Goal: Task Accomplishment & Management: Use online tool/utility

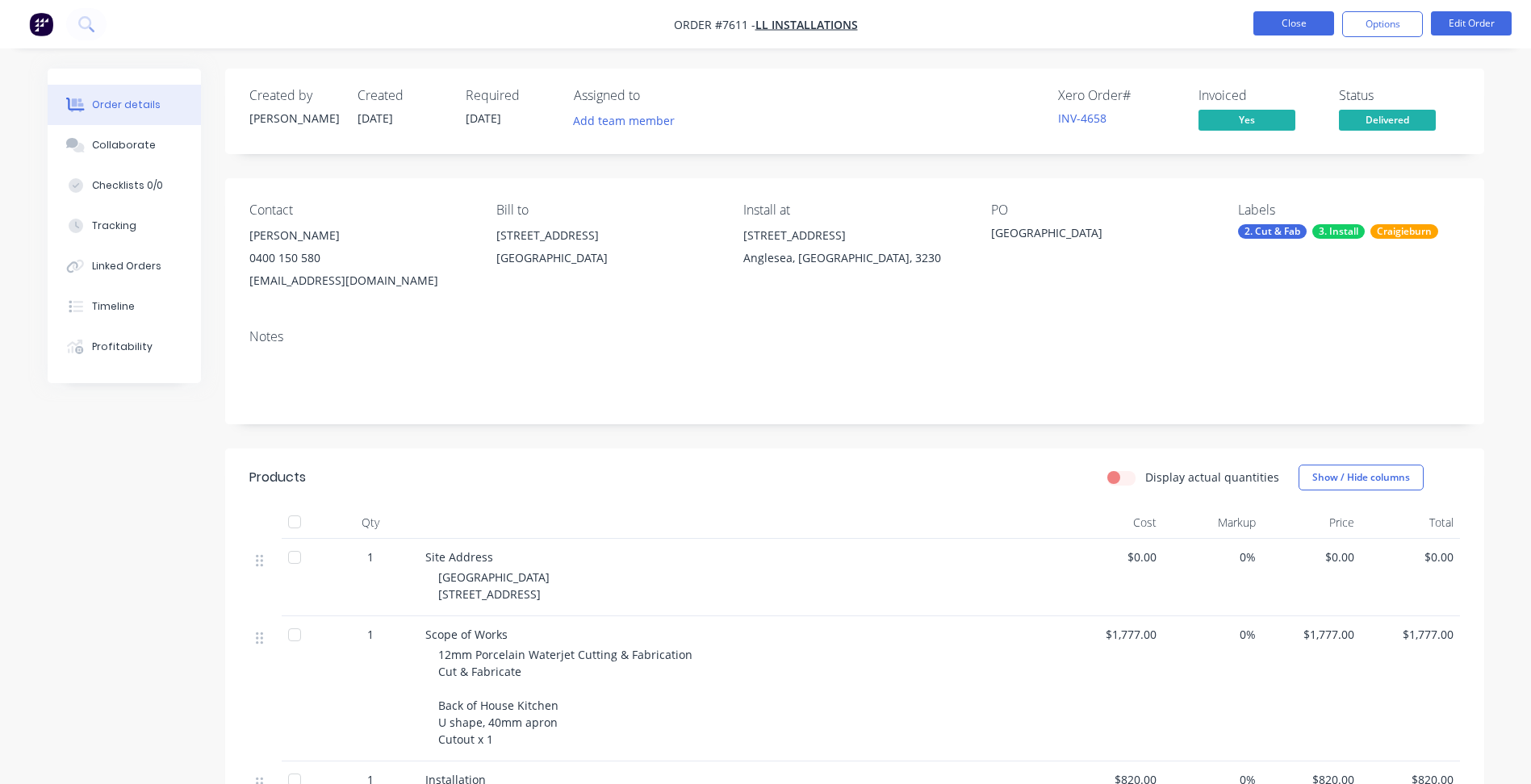
click at [1288, 33] on button "Close" at bounding box center [1293, 24] width 81 height 25
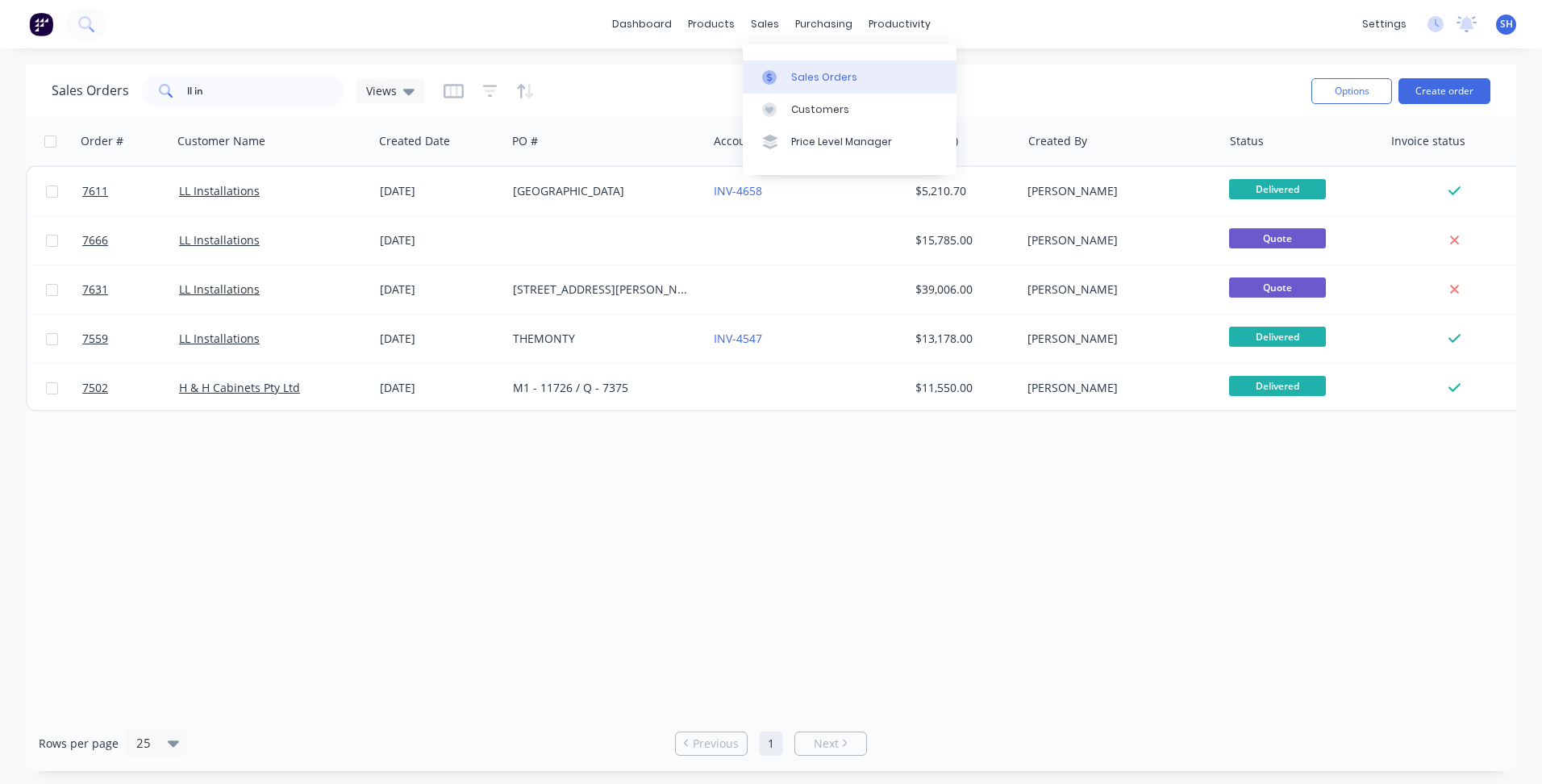
click at [778, 65] on link "Sales Orders" at bounding box center [850, 76] width 214 height 32
drag, startPoint x: 216, startPoint y: 96, endPoint x: 135, endPoint y: 101, distance: 81.2
click at [135, 101] on div "Sales Orders ll in Views" at bounding box center [238, 91] width 373 height 32
click at [222, 95] on input "ll in" at bounding box center [265, 91] width 157 height 32
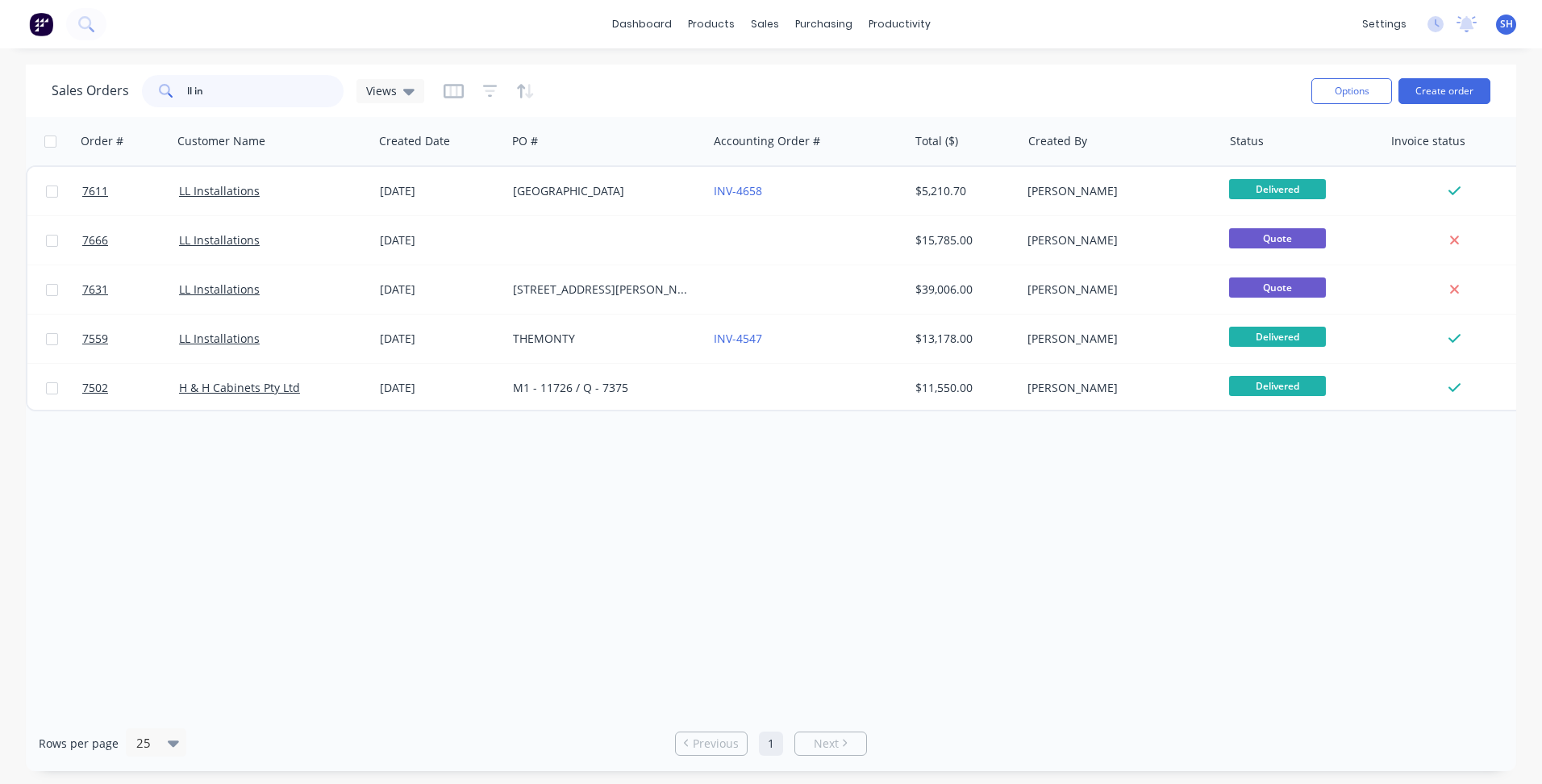
drag, startPoint x: 202, startPoint y: 91, endPoint x: 157, endPoint y: 89, distance: 45.0
click at [157, 89] on div "ll in" at bounding box center [243, 91] width 202 height 32
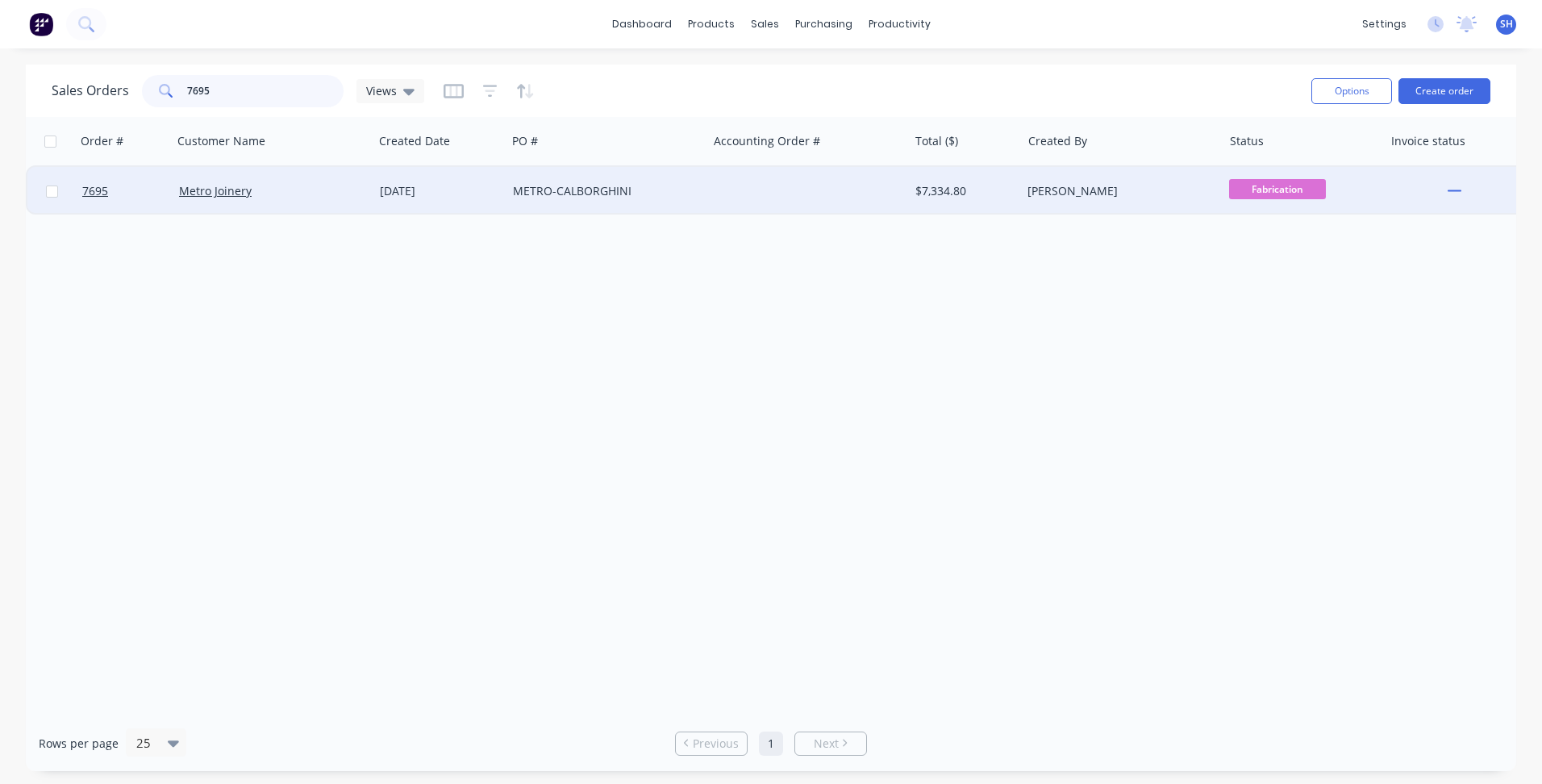
type input "7695"
click at [439, 190] on div "[DATE]" at bounding box center [439, 191] width 120 height 16
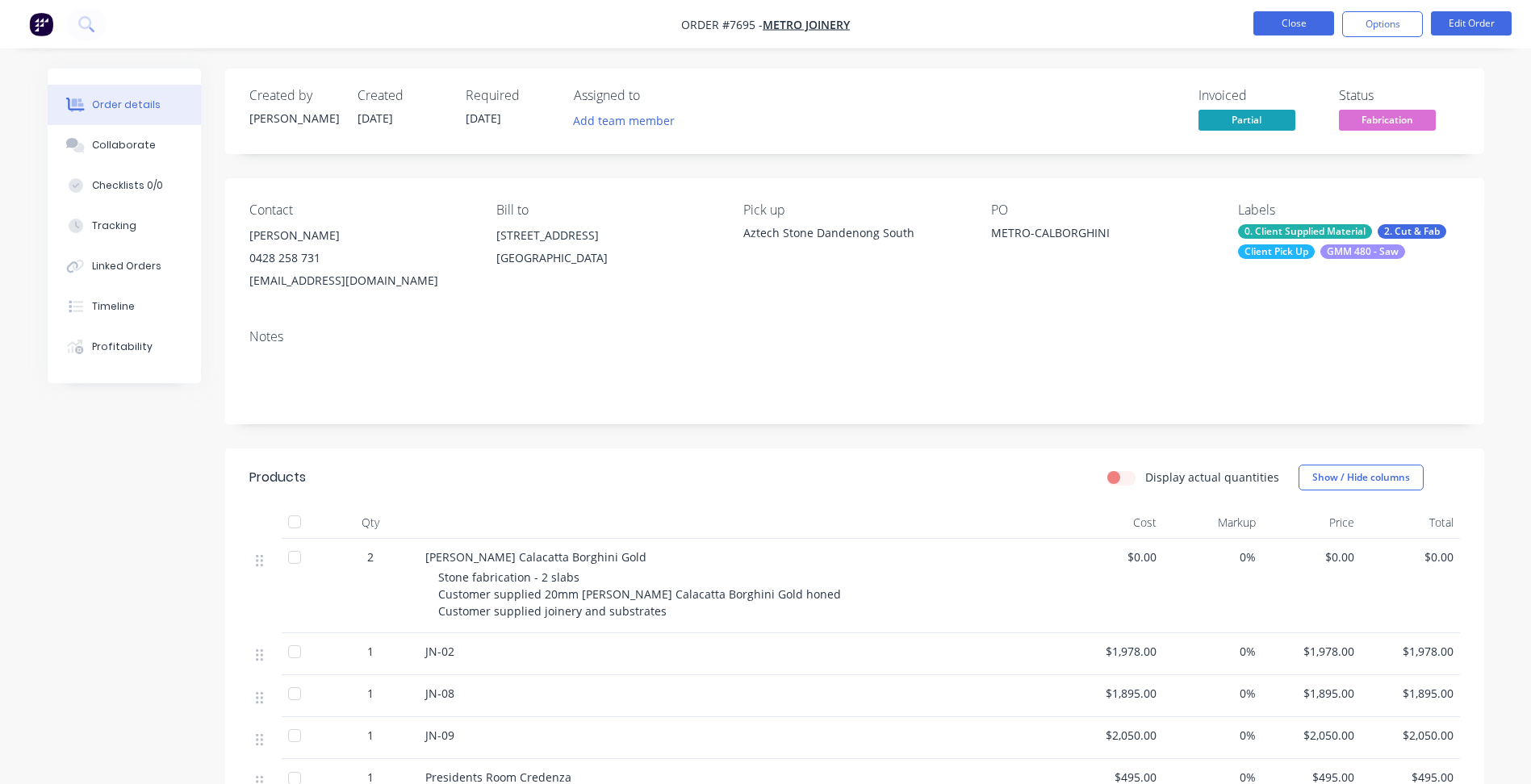
click at [1286, 26] on button "Close" at bounding box center [1293, 24] width 81 height 25
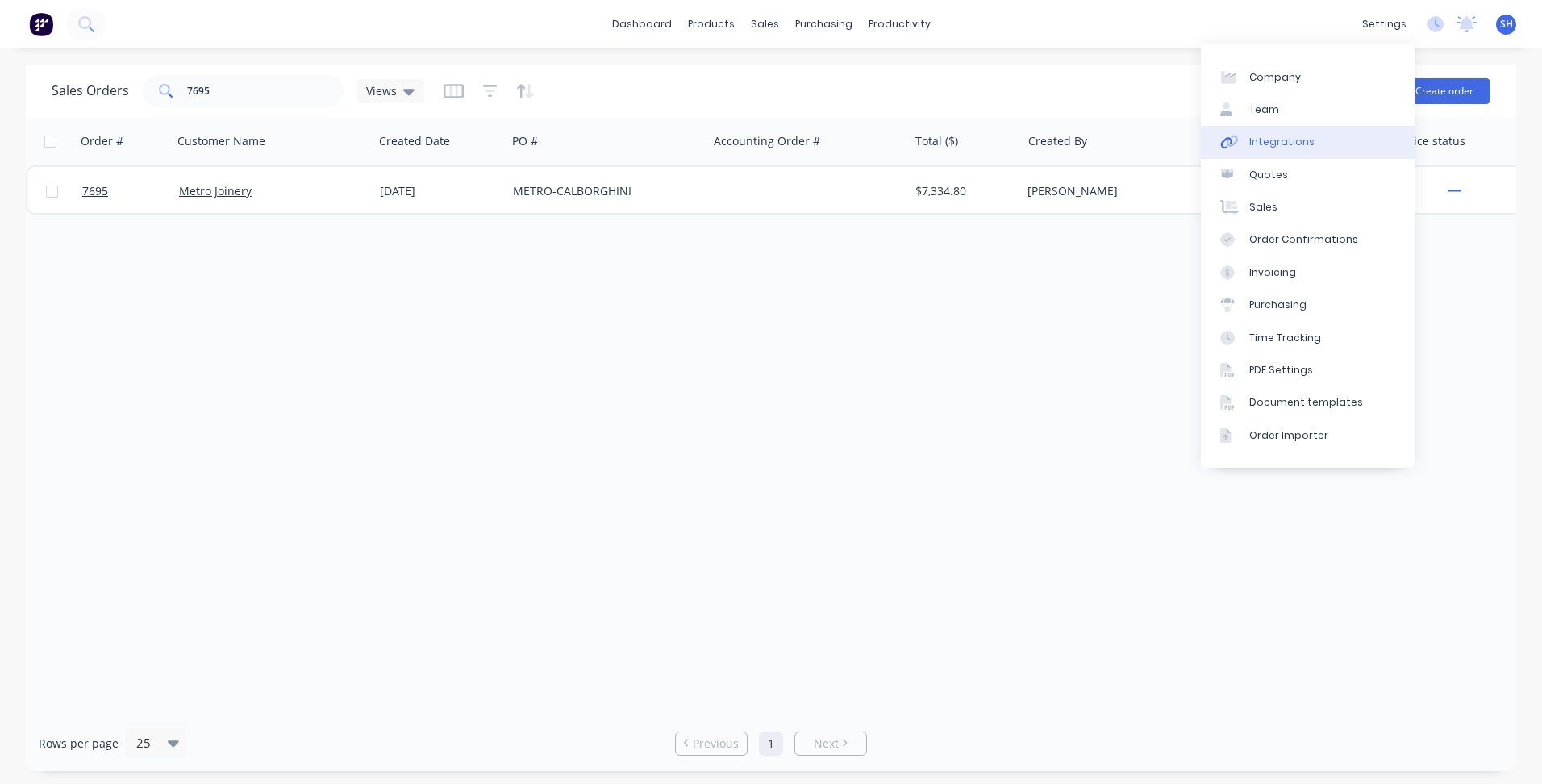
click at [1336, 144] on link "Integrations" at bounding box center [1308, 141] width 214 height 32
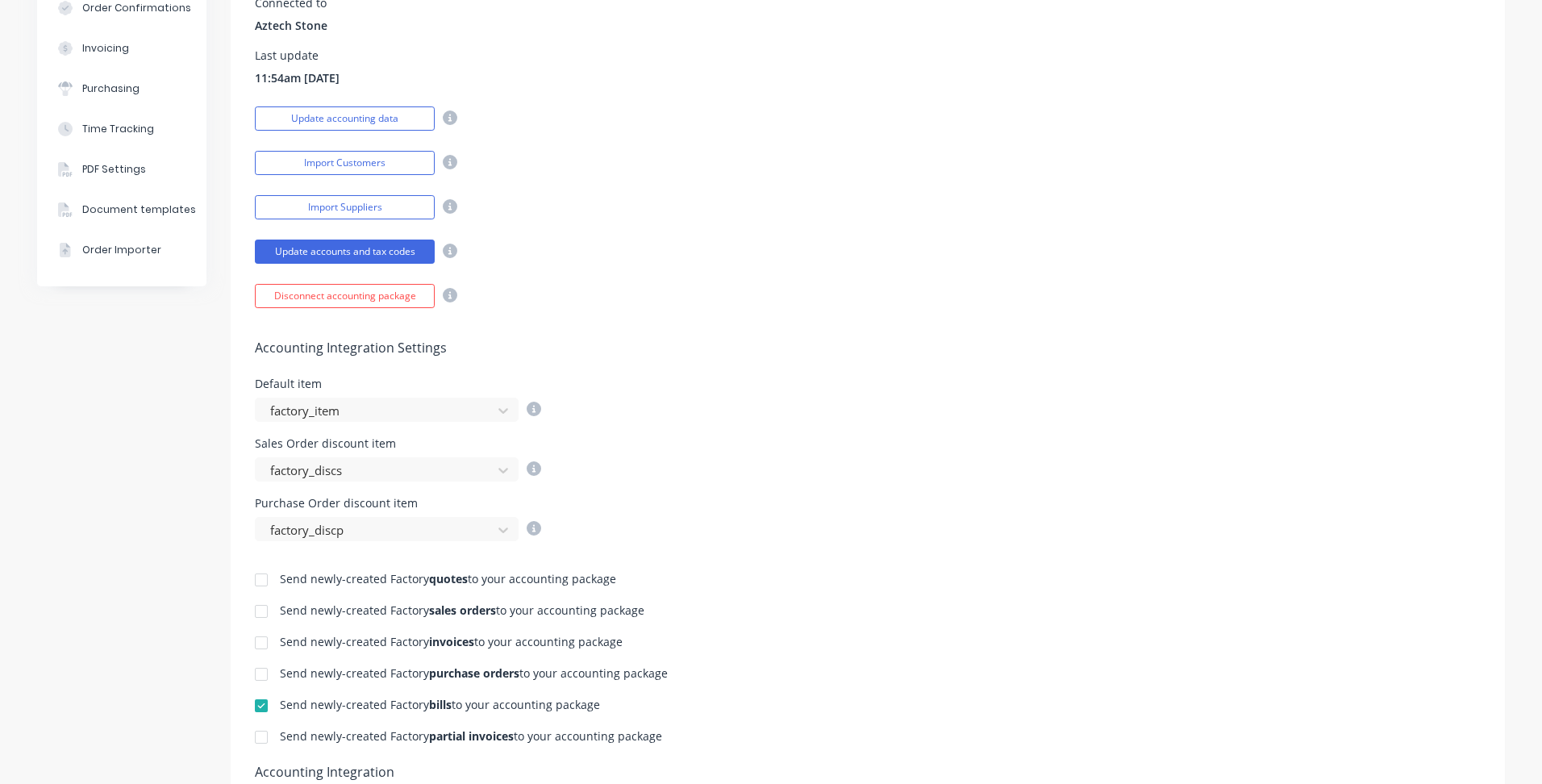
scroll to position [403, 0]
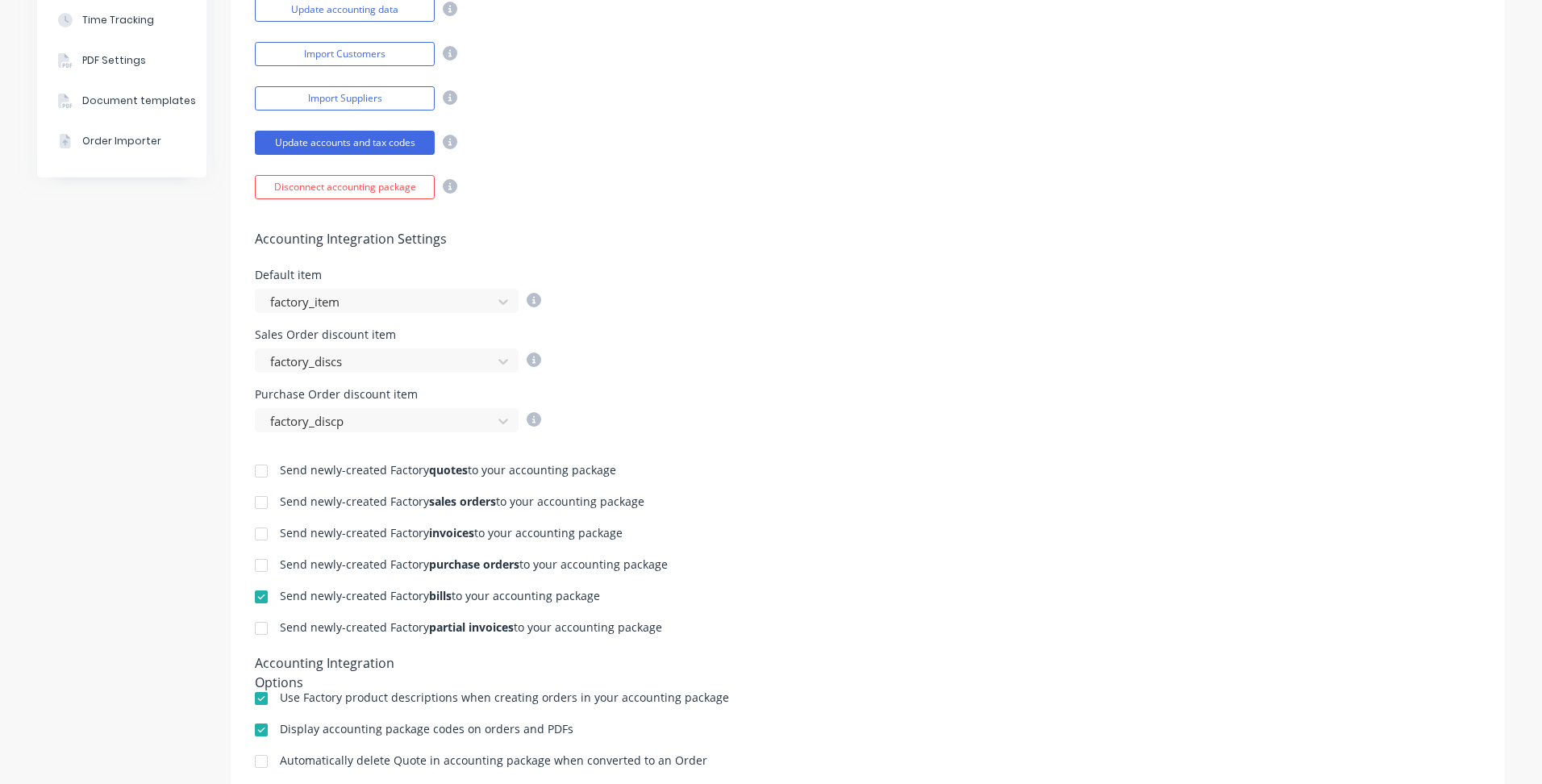
click at [250, 537] on div at bounding box center [261, 533] width 32 height 32
click at [252, 628] on div at bounding box center [261, 628] width 32 height 32
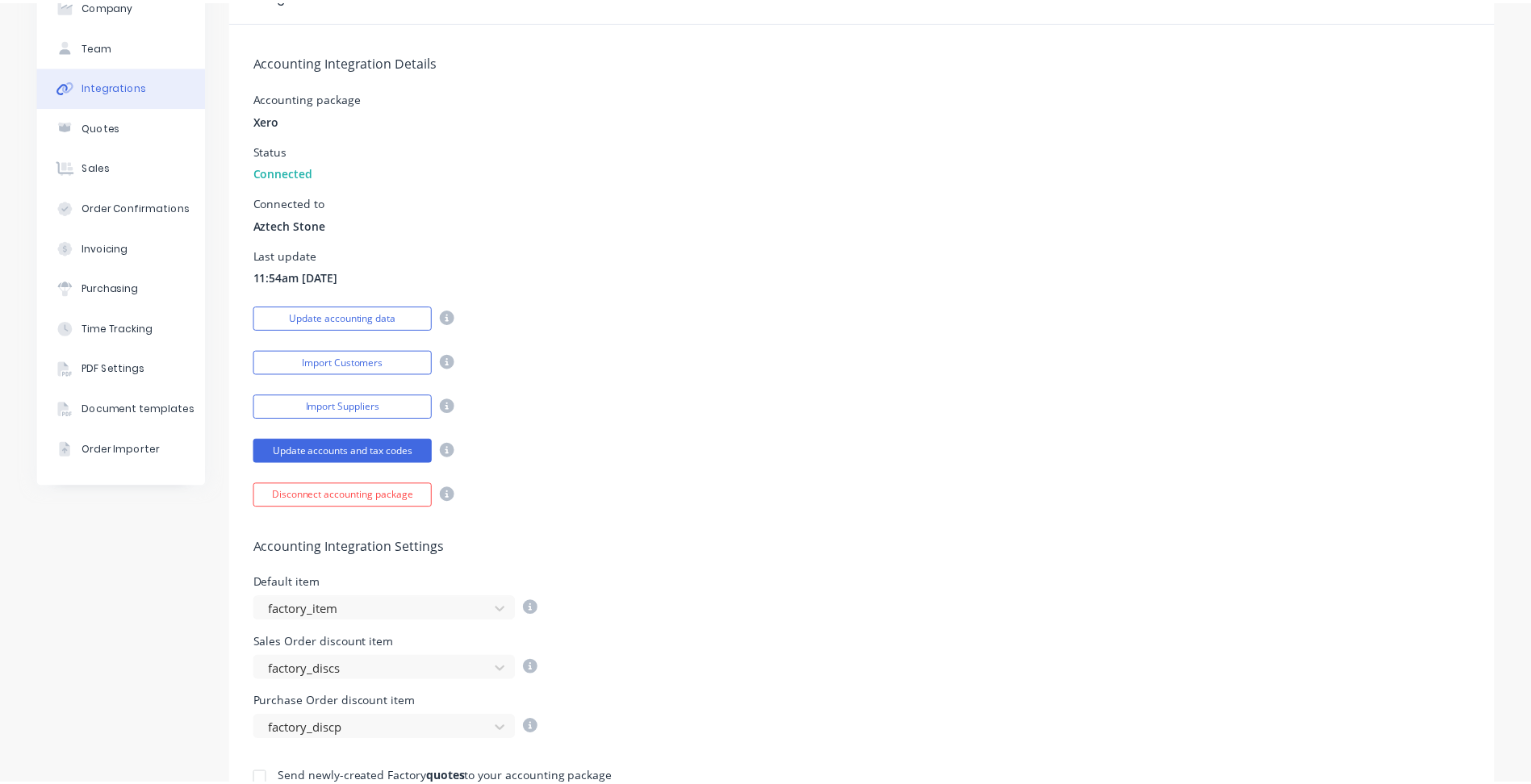
scroll to position [0, 0]
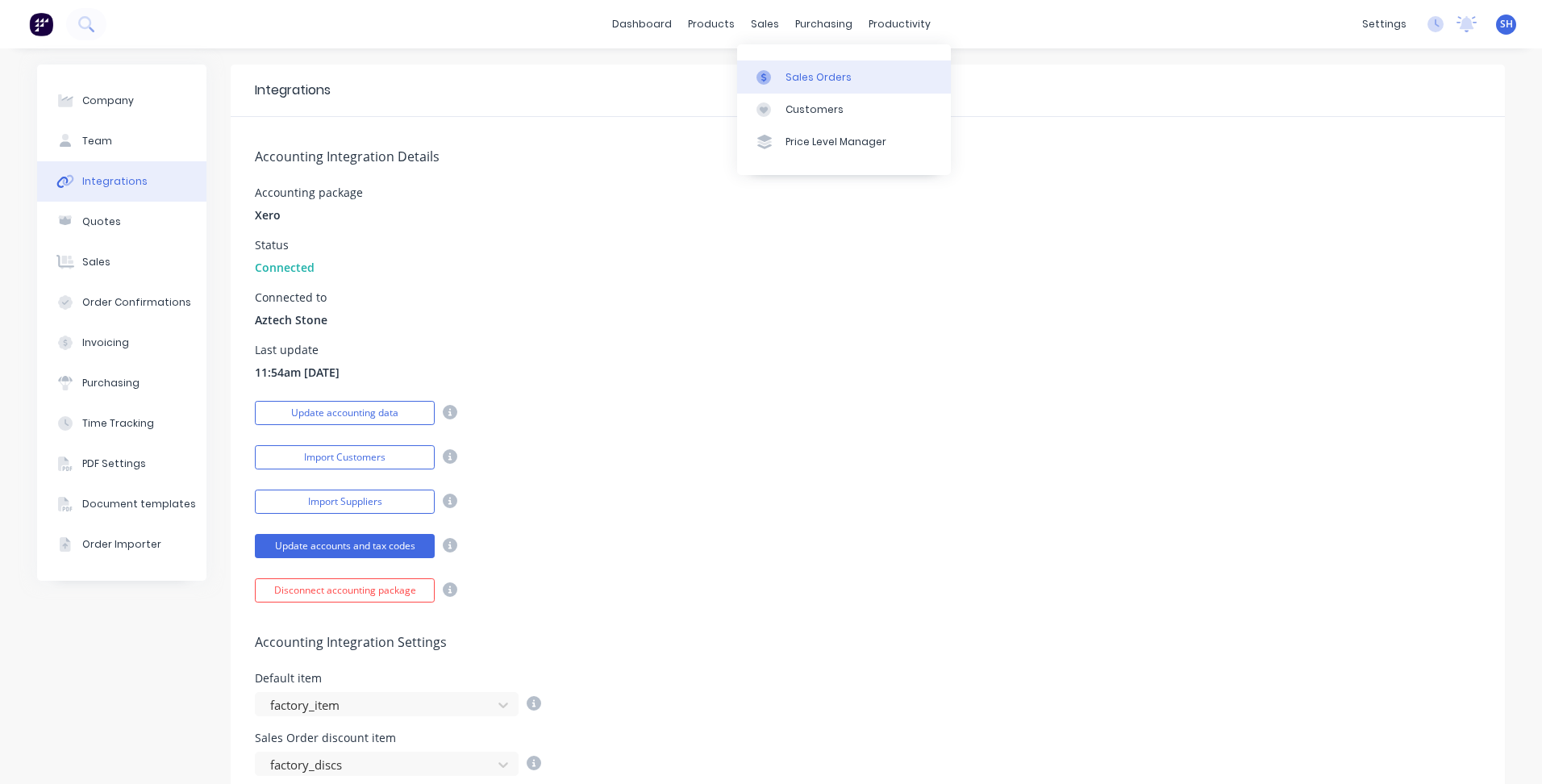
click at [806, 70] on div "Sales Orders" at bounding box center [818, 77] width 66 height 15
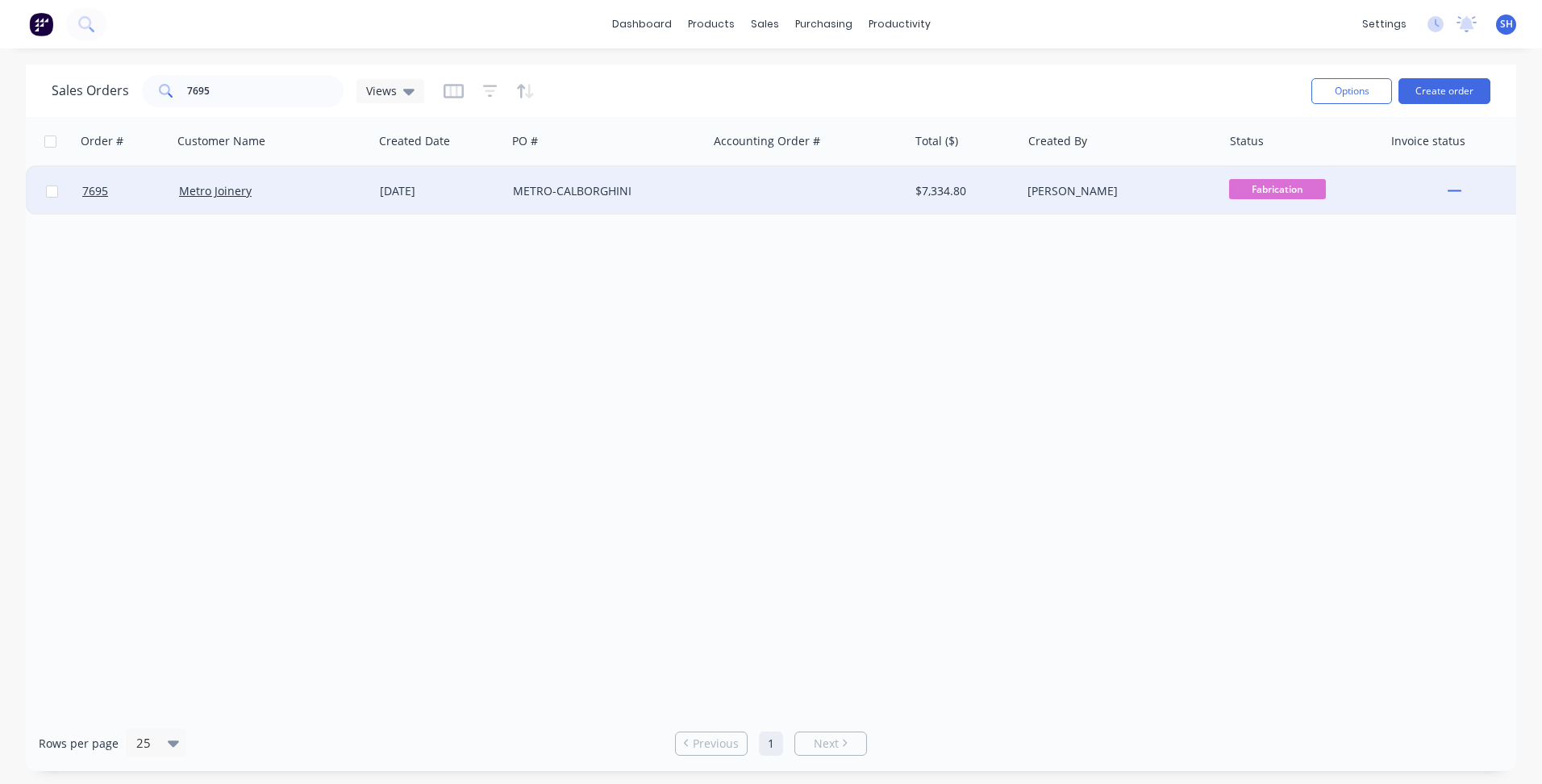
click at [380, 189] on div "[DATE]" at bounding box center [439, 191] width 120 height 16
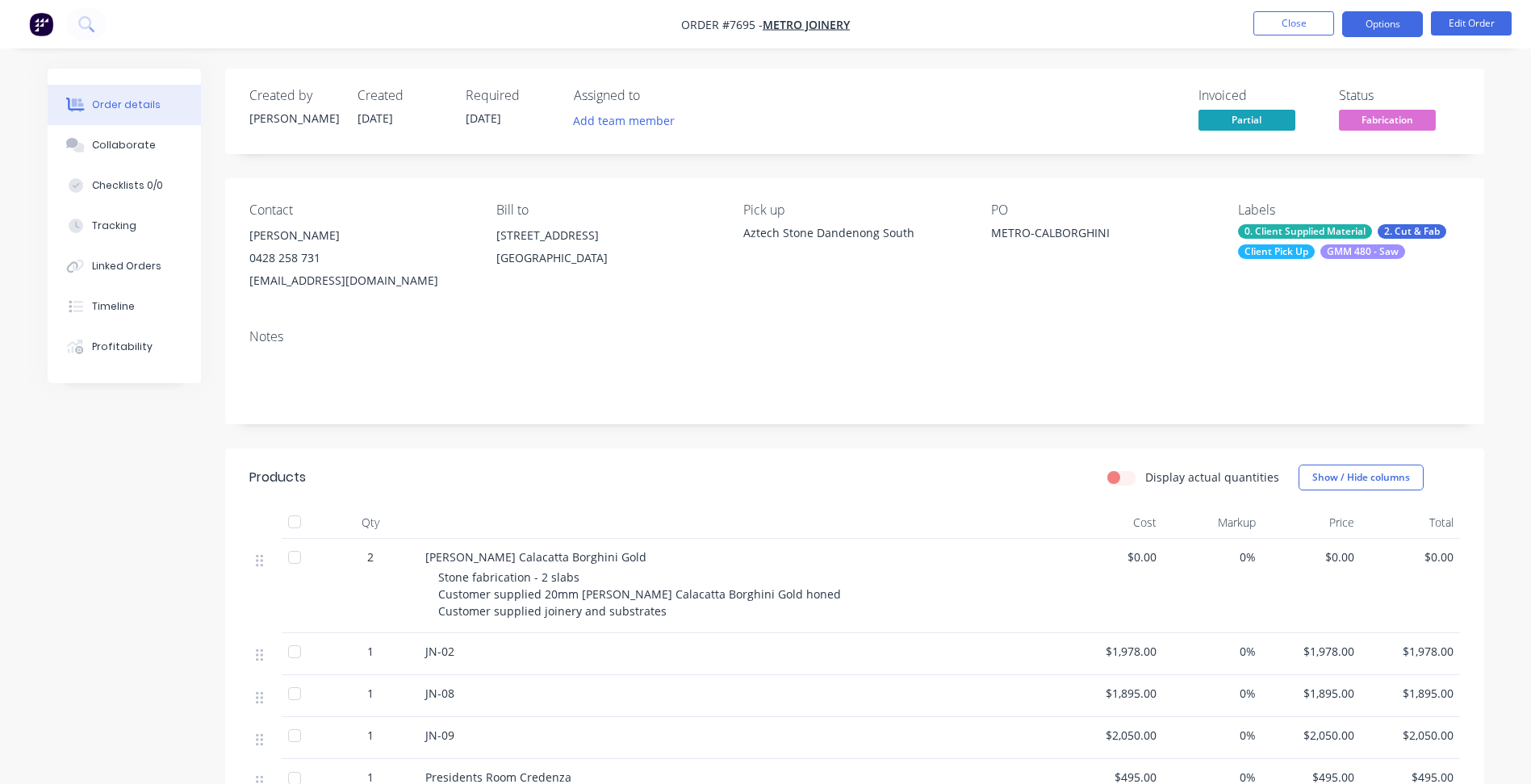
click at [1365, 31] on button "Options" at bounding box center [1382, 24] width 81 height 25
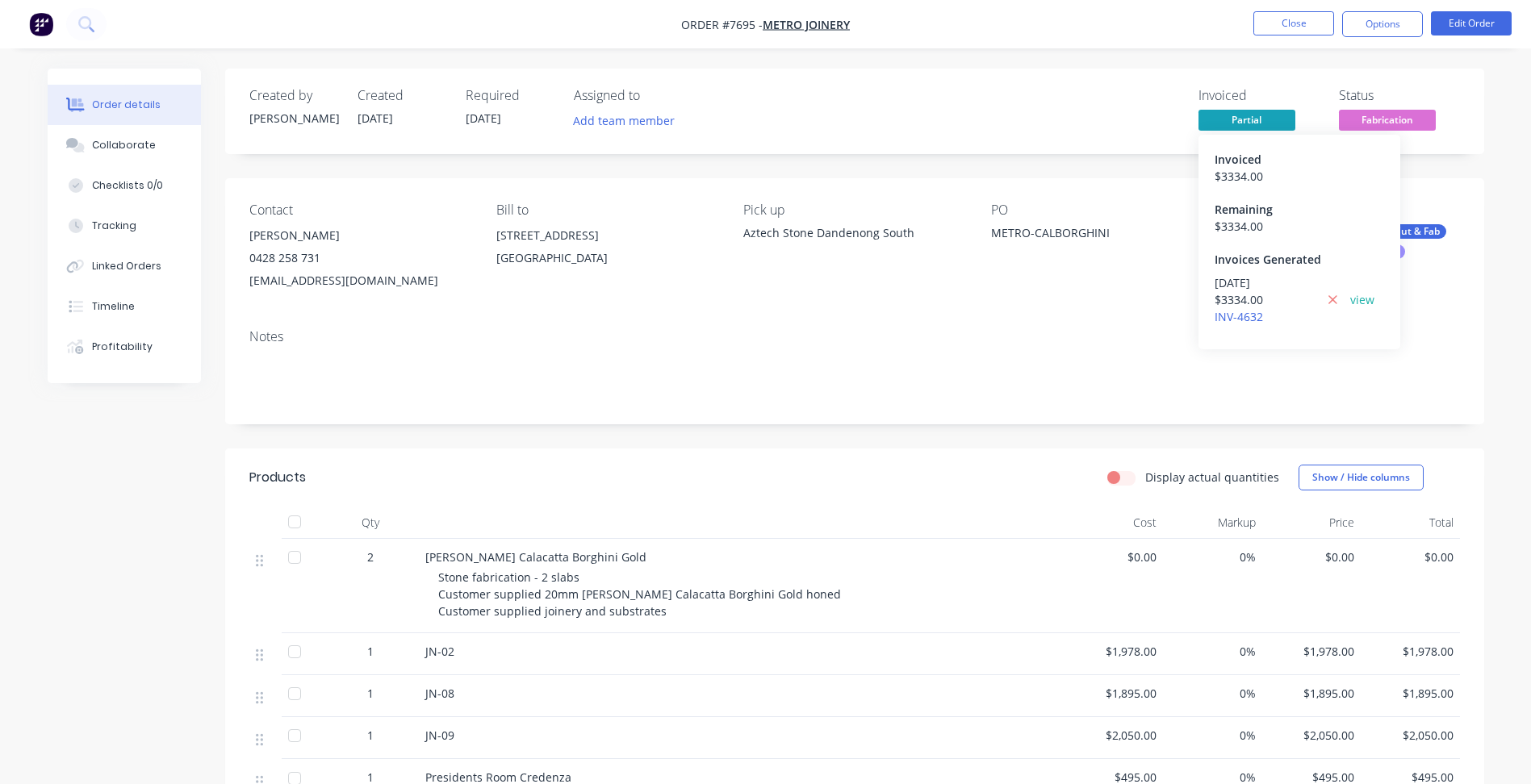
click at [1218, 117] on span "Partial" at bounding box center [1247, 119] width 97 height 20
click at [1252, 125] on span "Partial" at bounding box center [1247, 119] width 97 height 20
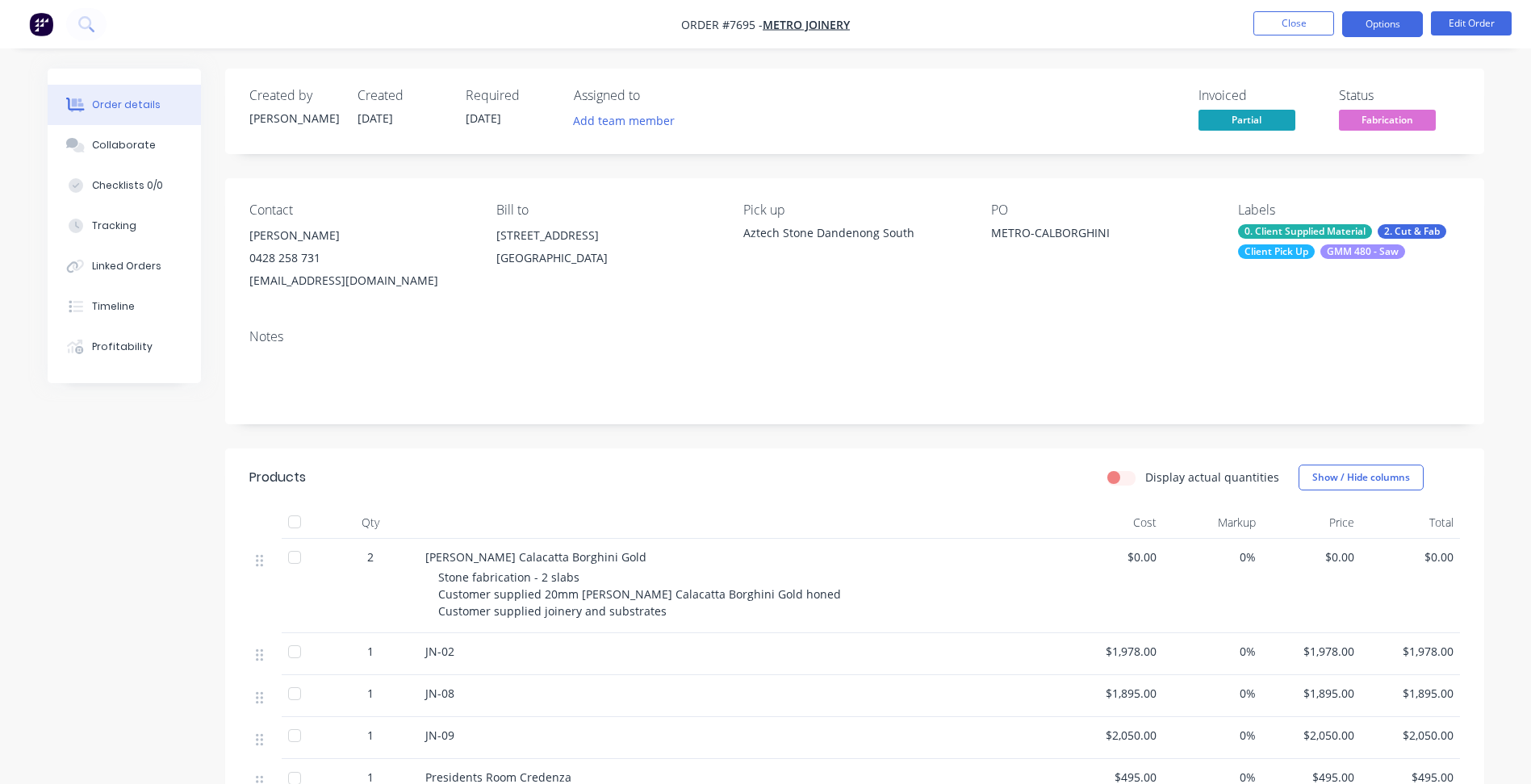
click at [1391, 32] on button "Options" at bounding box center [1382, 24] width 81 height 25
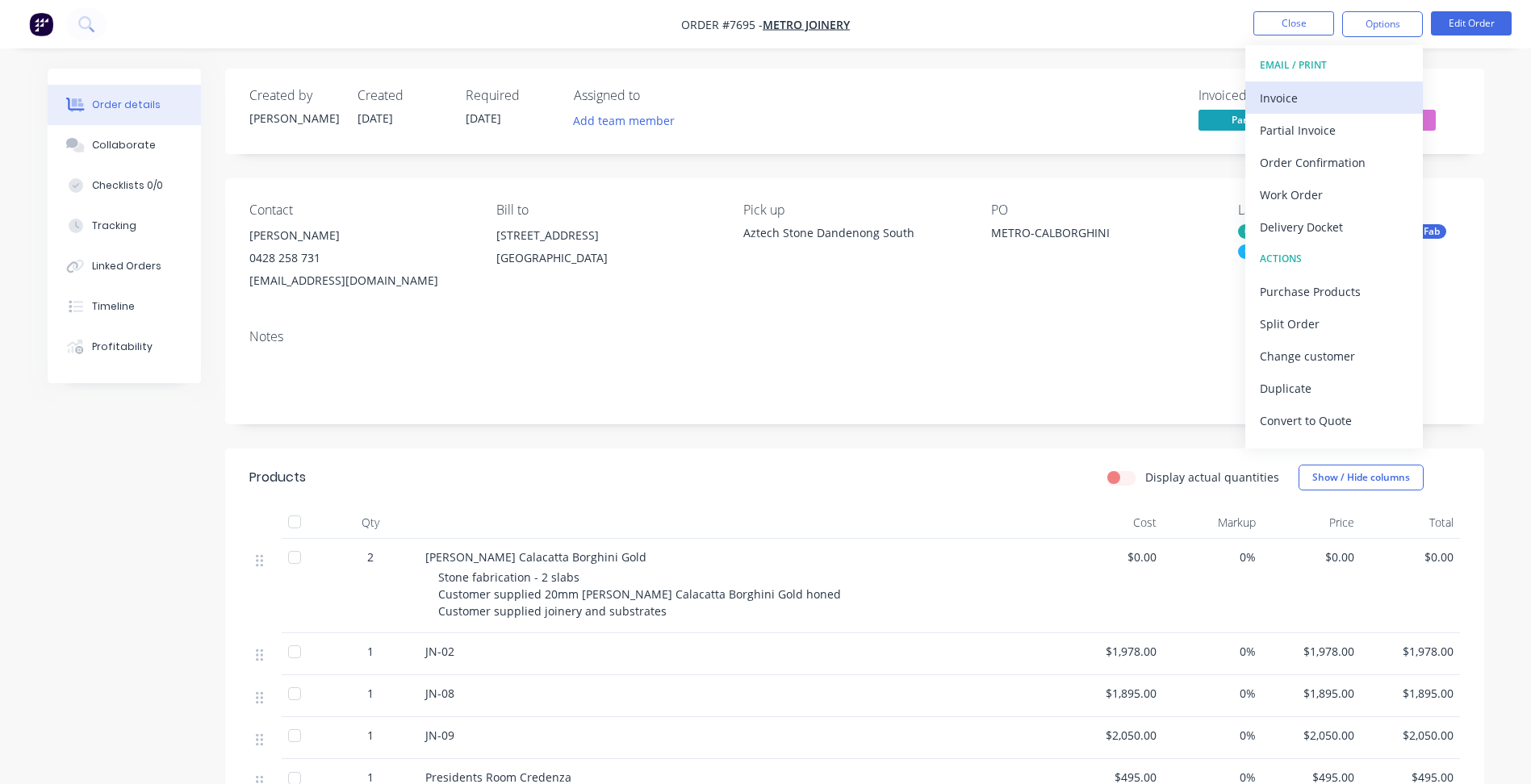
click at [1349, 97] on div "Invoice" at bounding box center [1334, 97] width 148 height 24
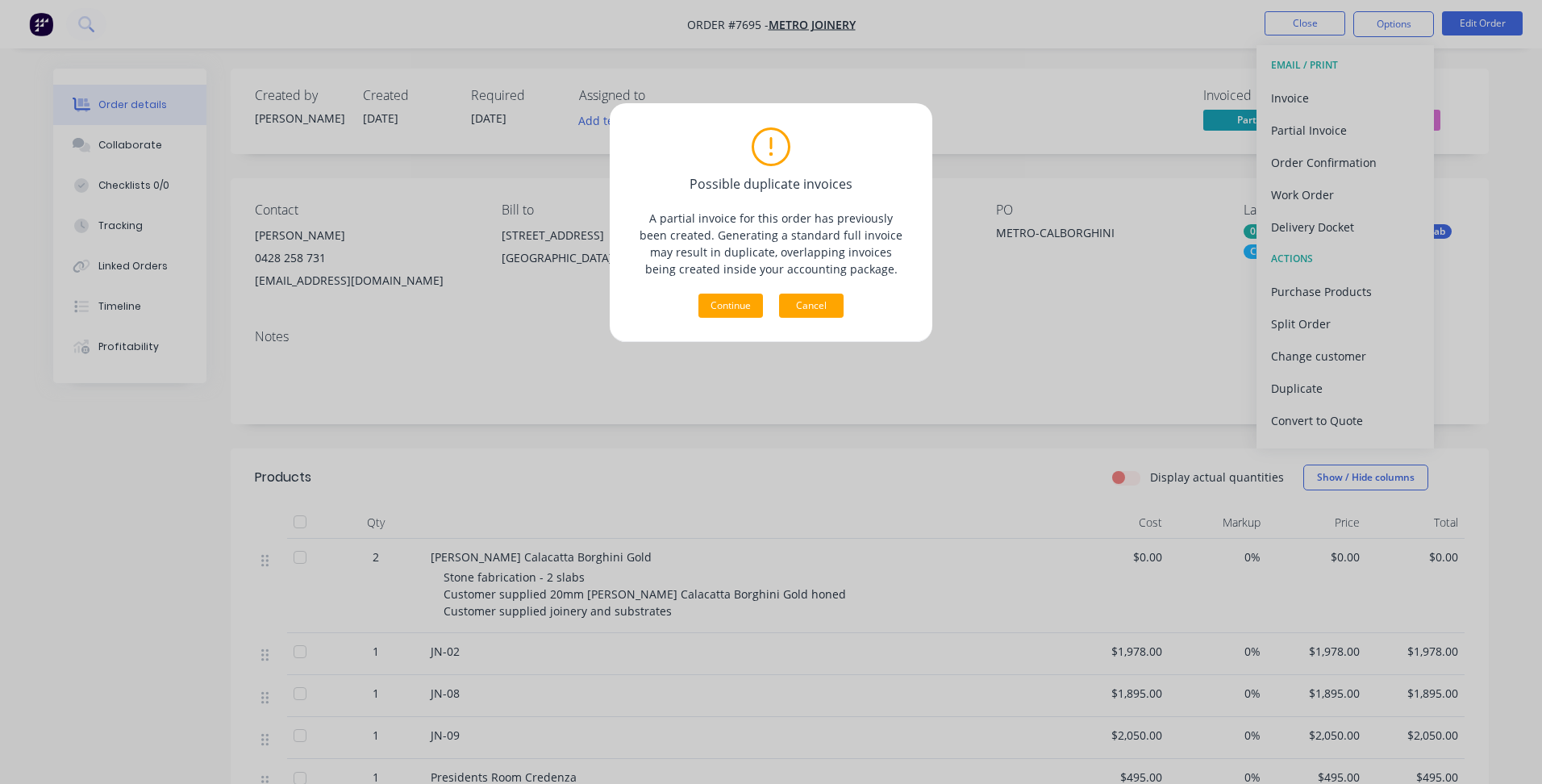
click at [810, 306] on button "Cancel" at bounding box center [811, 306] width 65 height 25
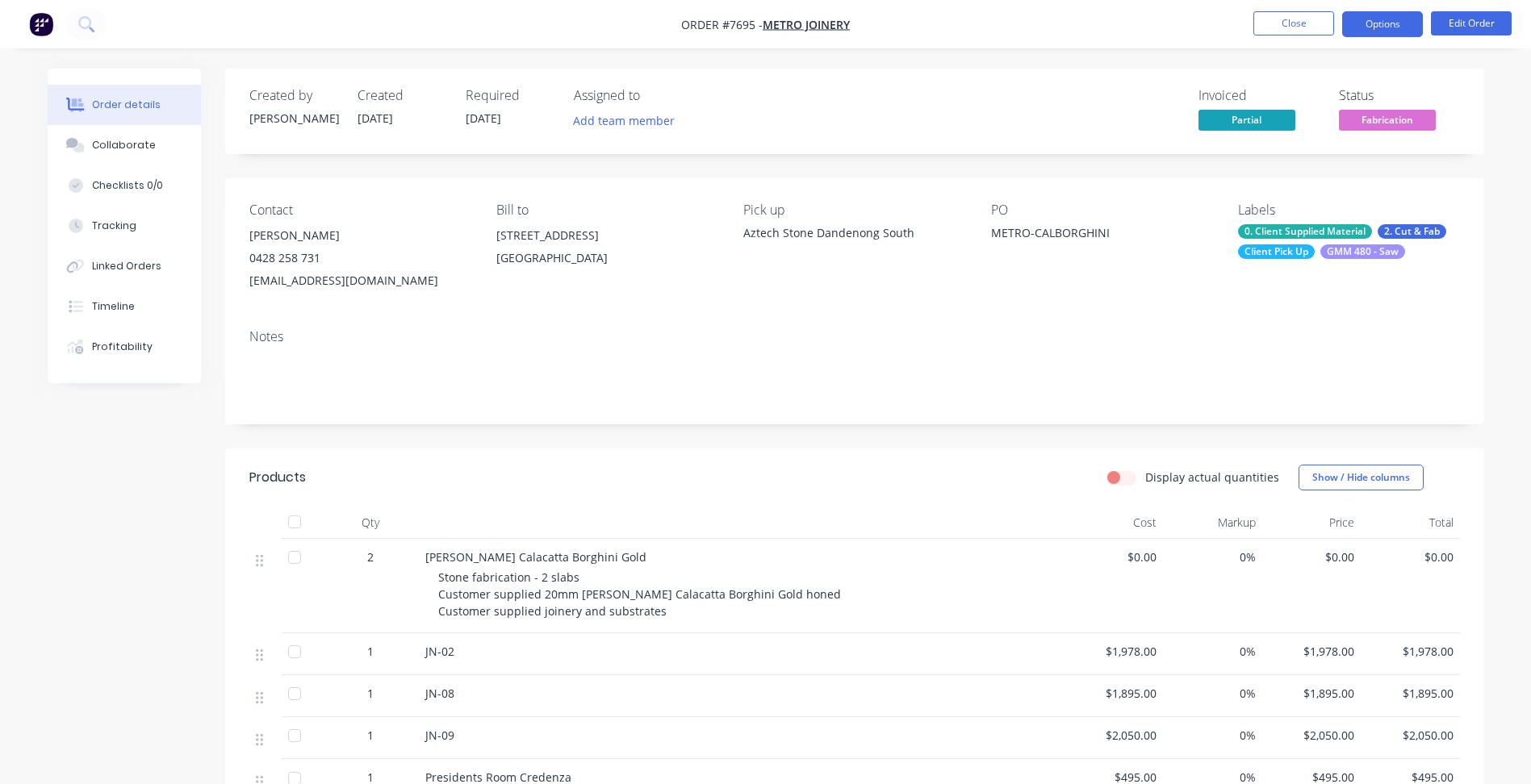
click at [1384, 29] on button "Options" at bounding box center [1382, 24] width 81 height 25
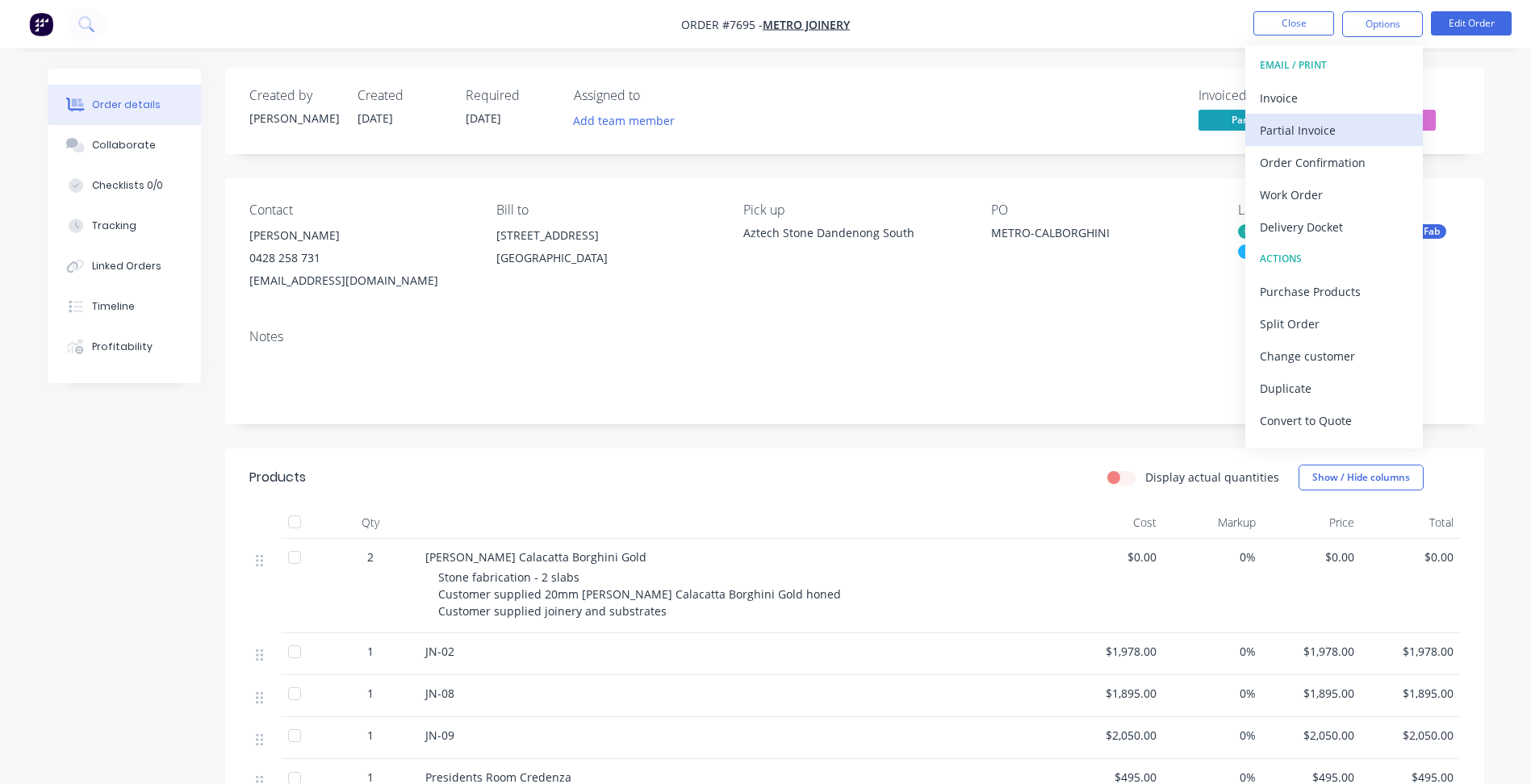
click at [1331, 132] on div "Partial Invoice" at bounding box center [1334, 130] width 148 height 24
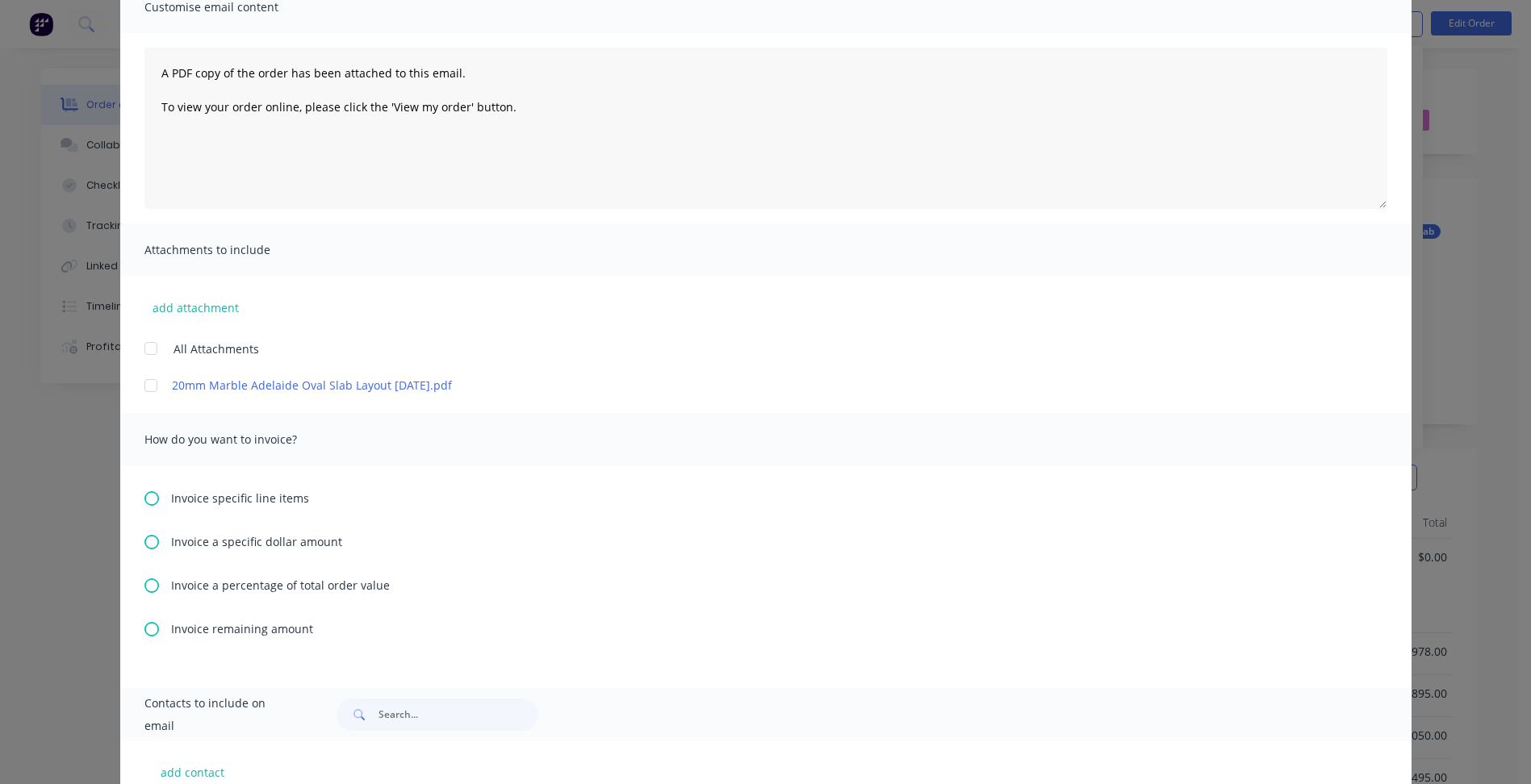
scroll to position [161, 0]
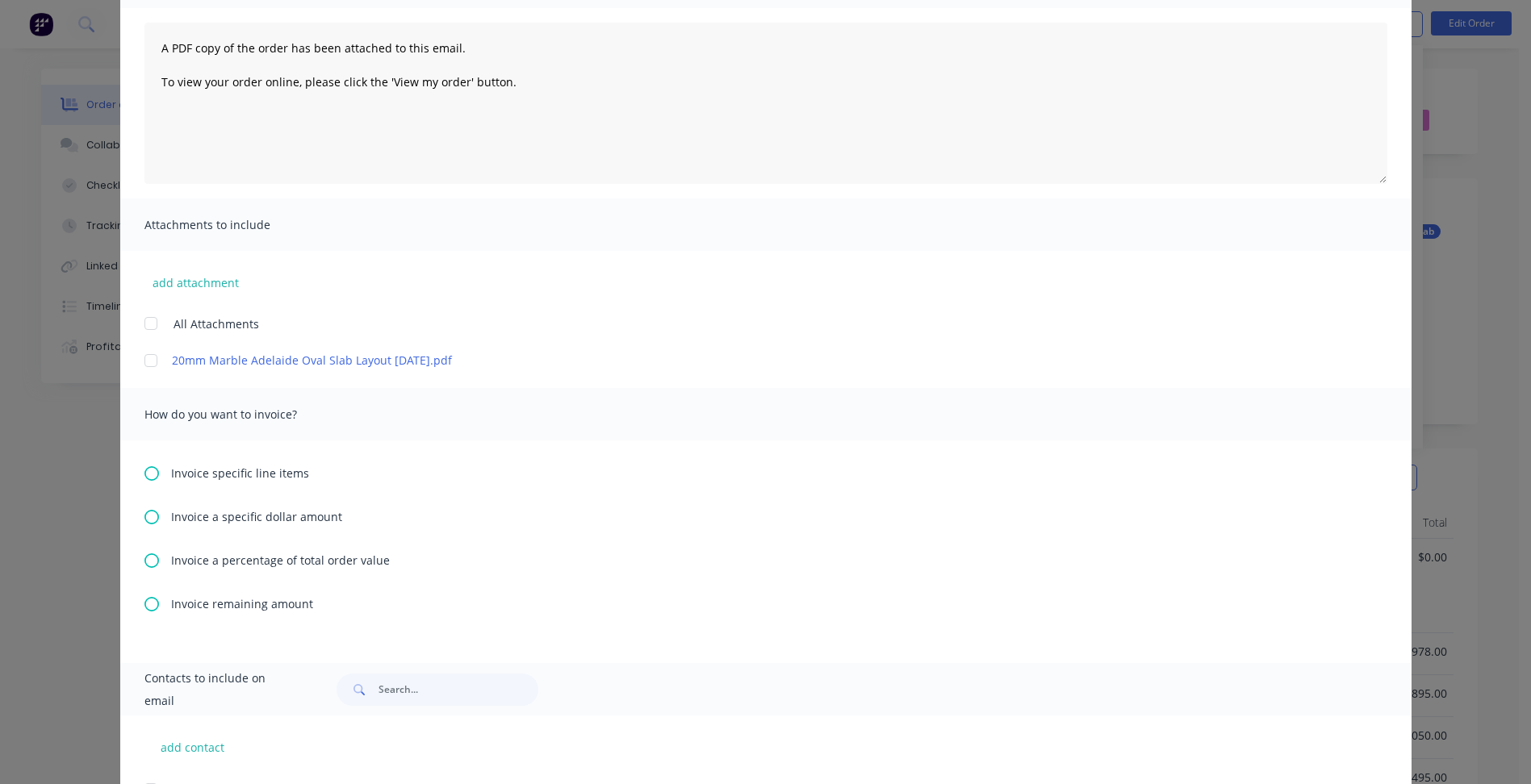
click at [146, 559] on icon at bounding box center [152, 560] width 15 height 15
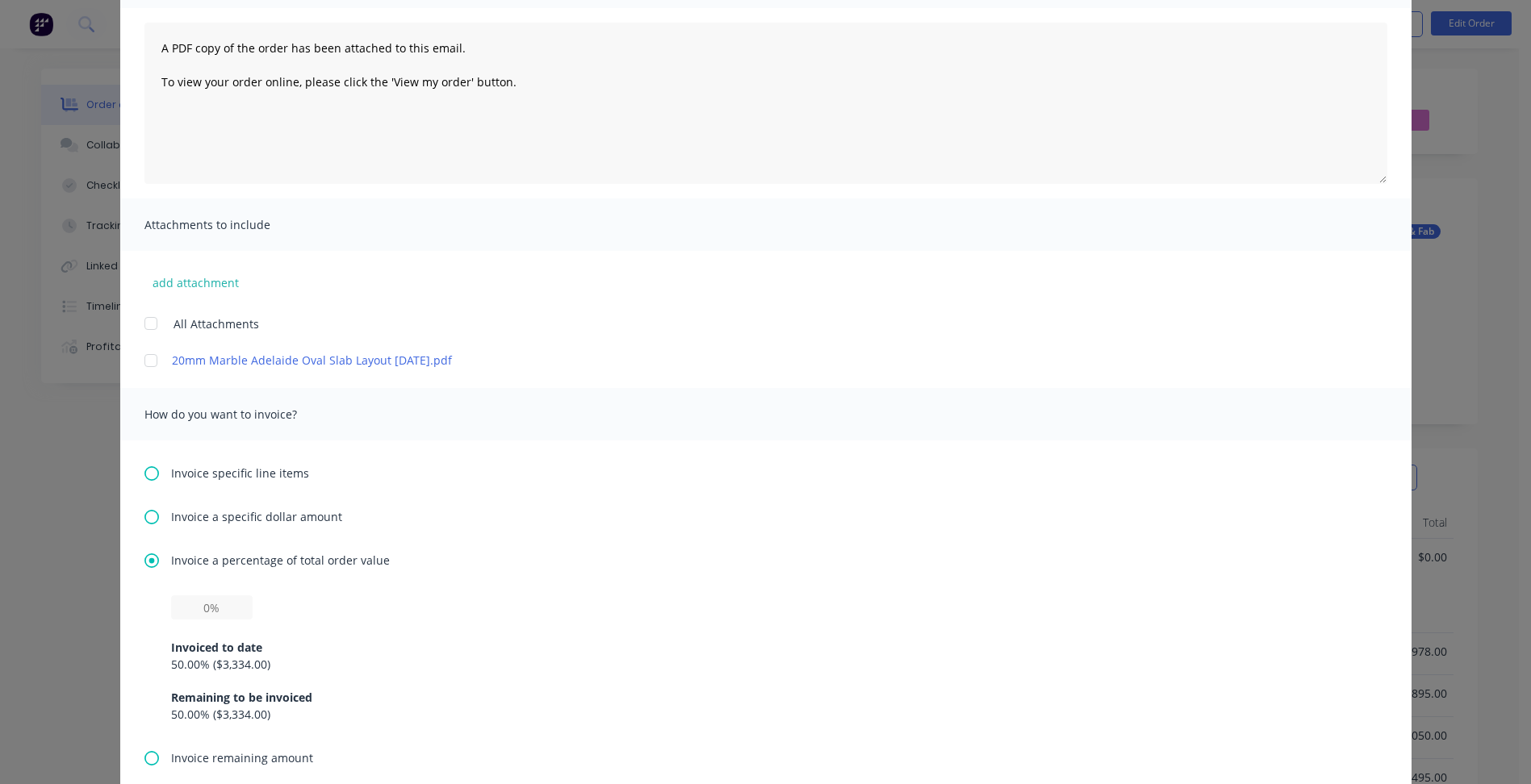
scroll to position [242, 0]
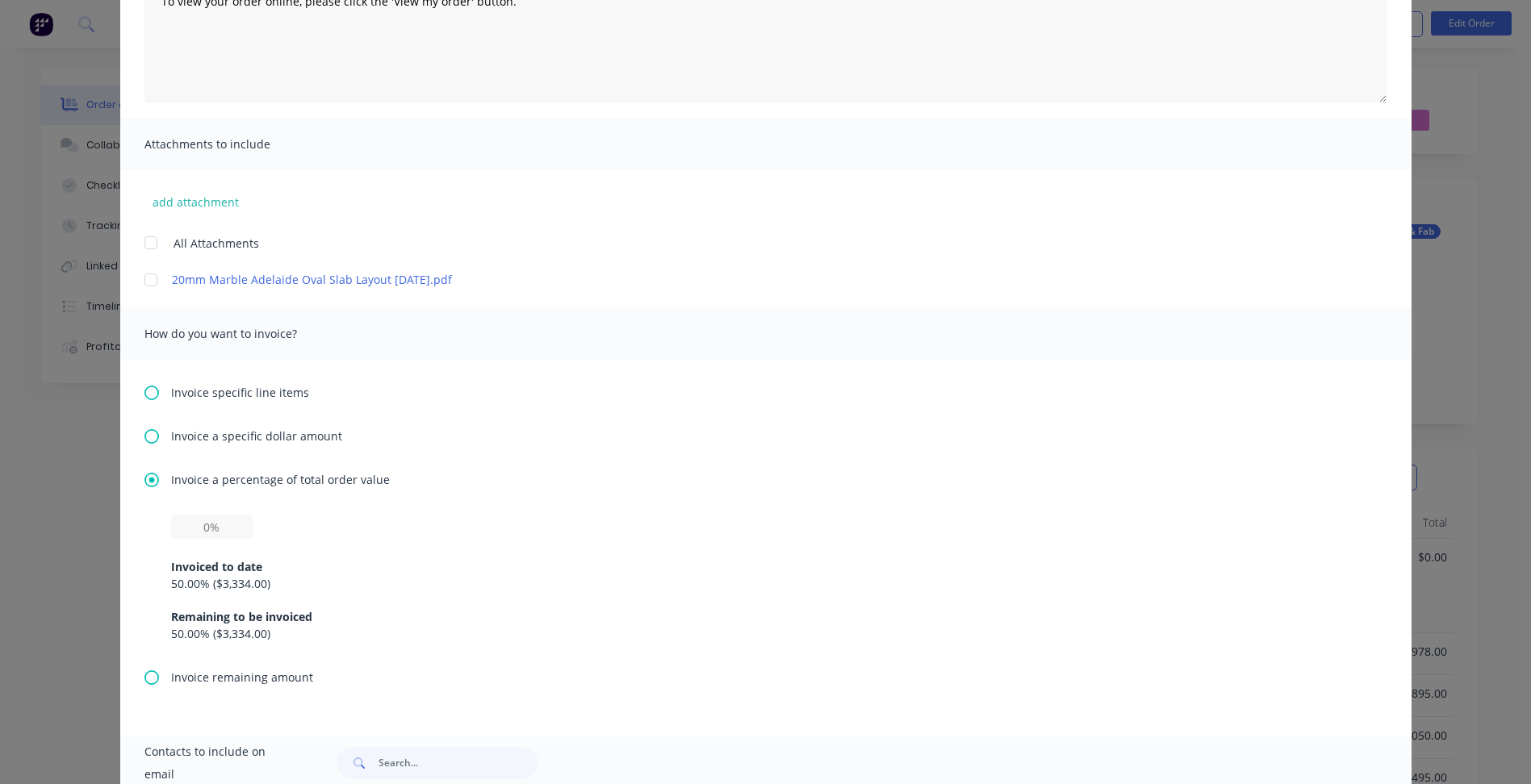
click at [145, 675] on icon at bounding box center [152, 677] width 15 height 15
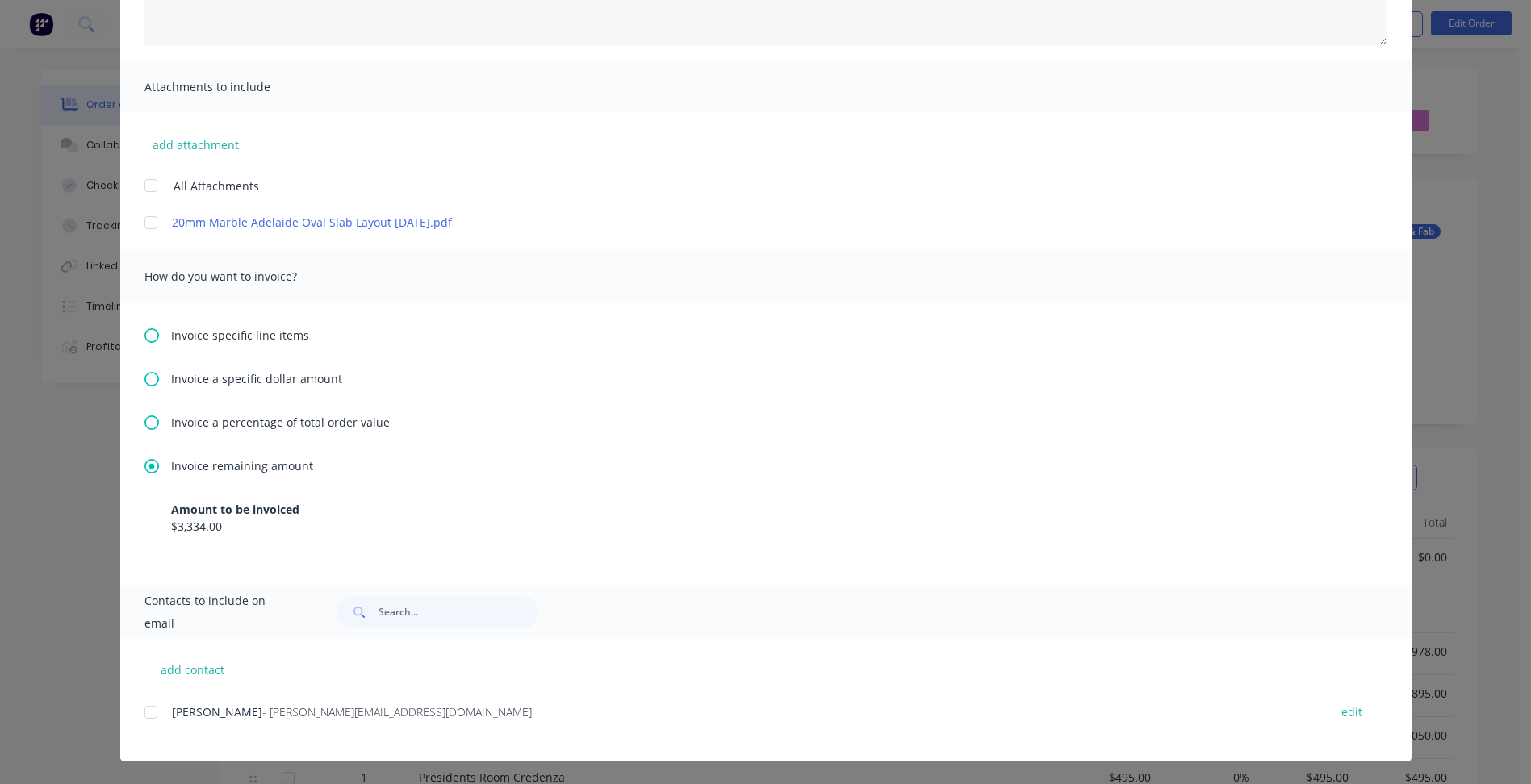
scroll to position [0, 0]
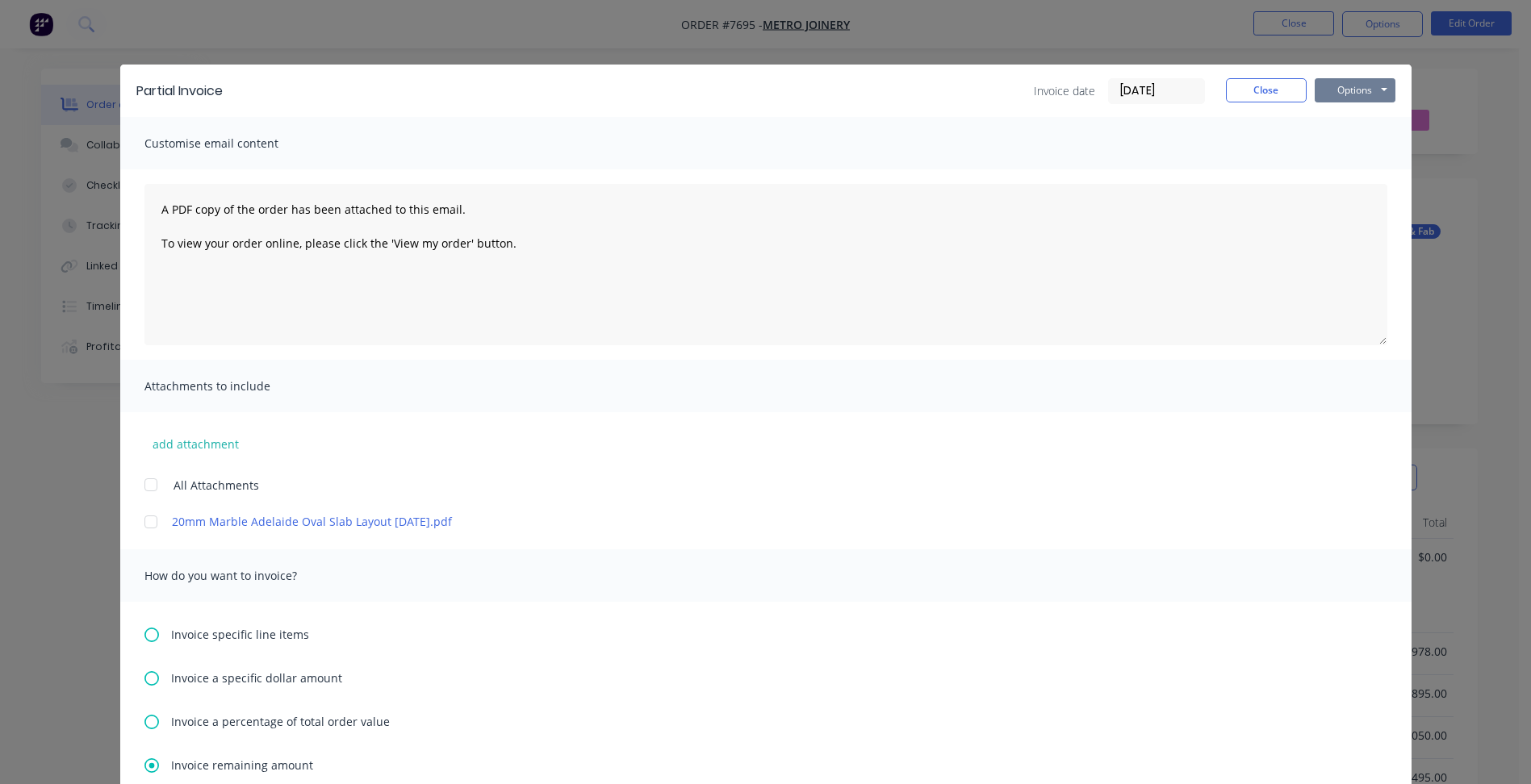
click at [1335, 96] on button "Options" at bounding box center [1355, 90] width 81 height 25
click at [1325, 146] on button "Print" at bounding box center [1366, 146] width 104 height 26
click at [1276, 95] on button "Close" at bounding box center [1266, 90] width 81 height 25
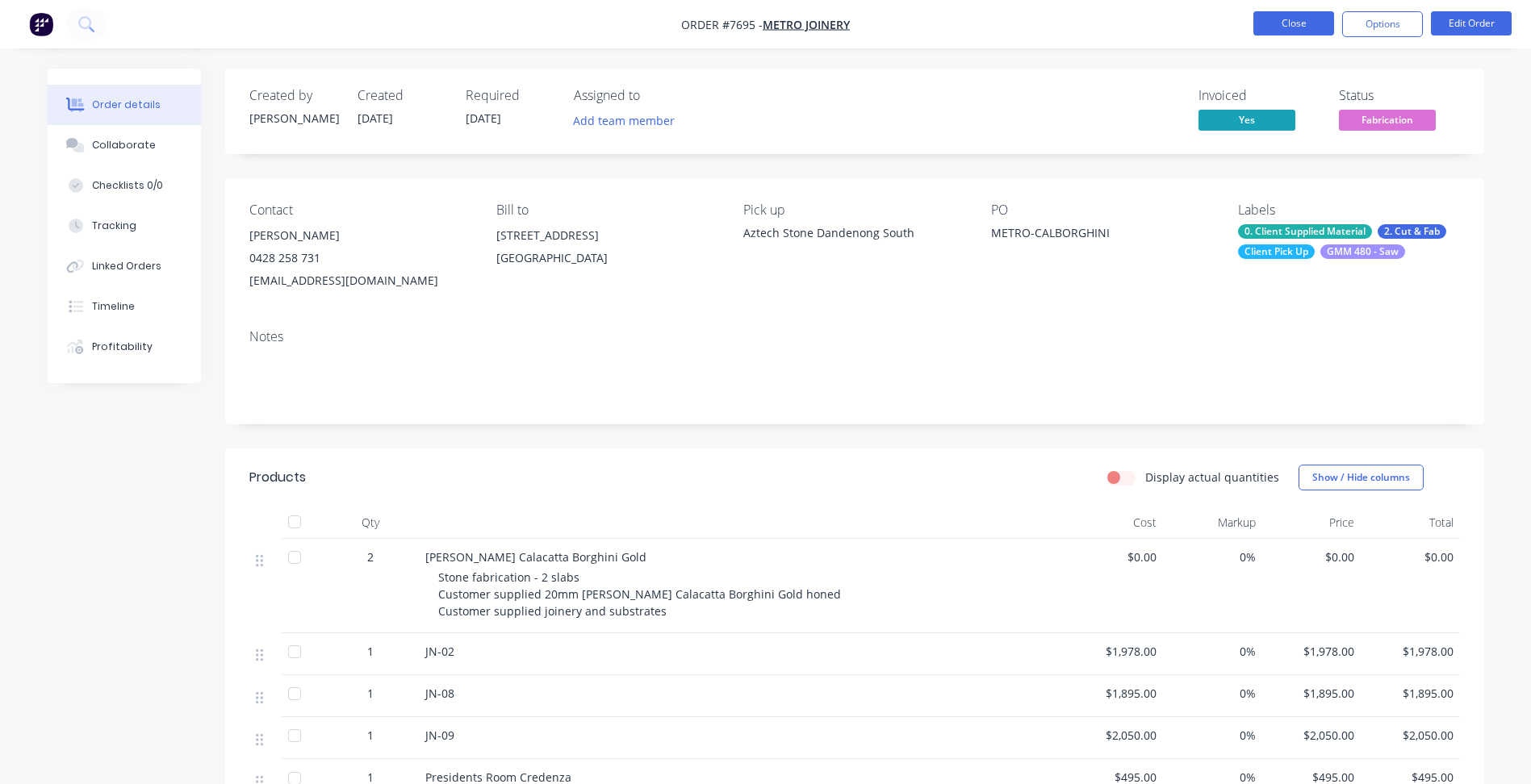
click at [1275, 32] on button "Close" at bounding box center [1293, 24] width 81 height 25
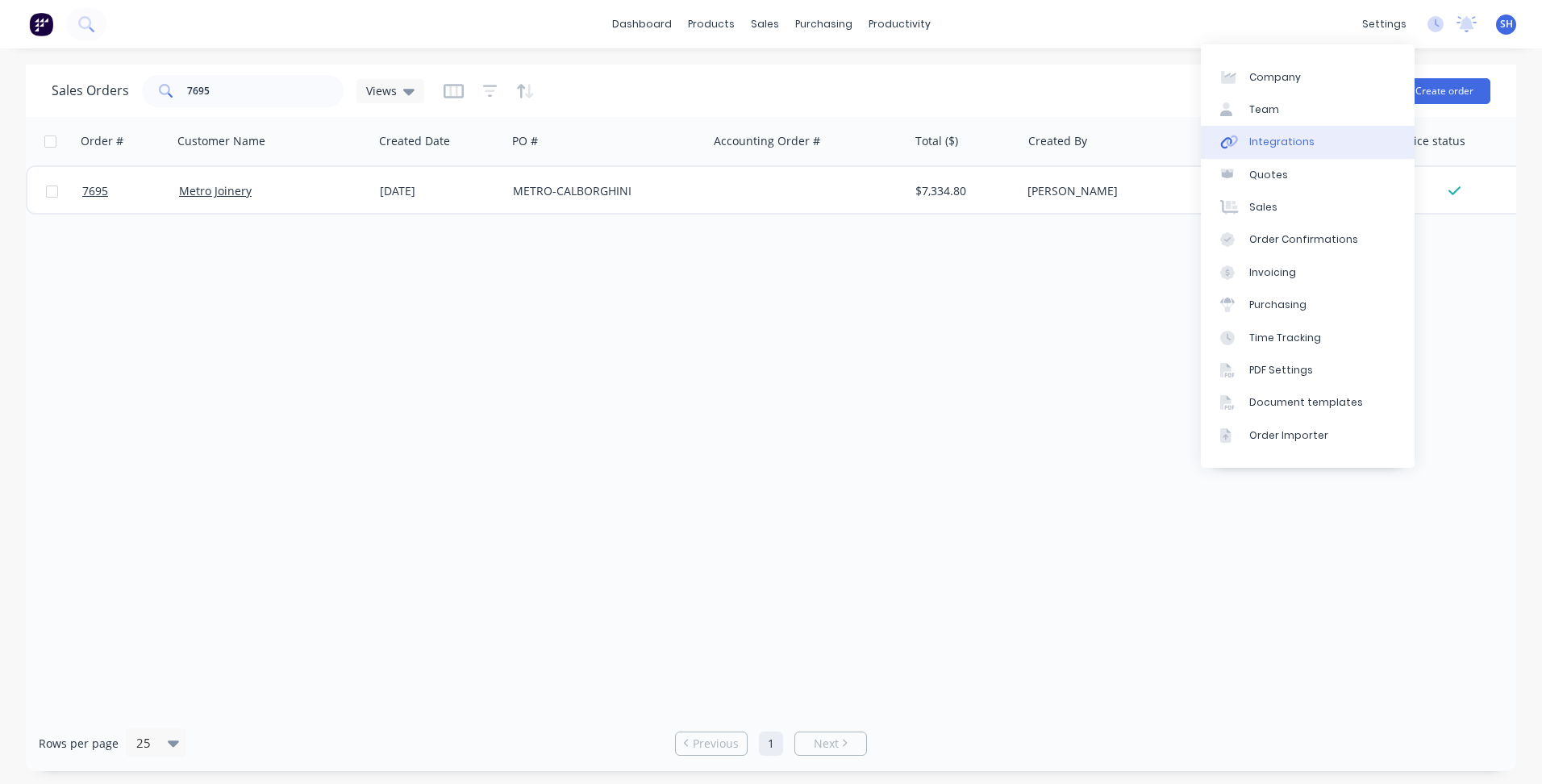
click at [1300, 134] on link "Integrations" at bounding box center [1308, 141] width 214 height 32
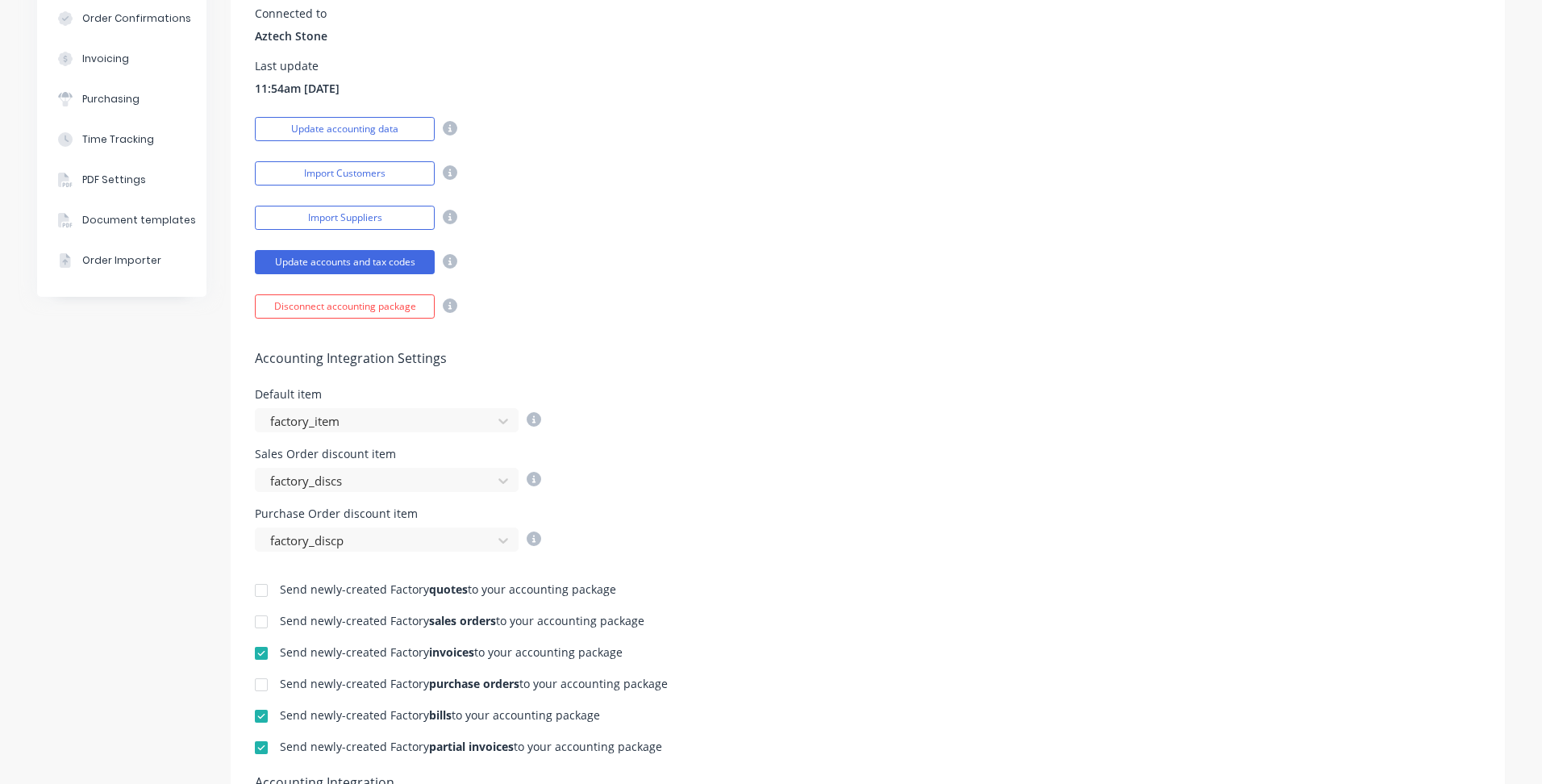
scroll to position [484, 0]
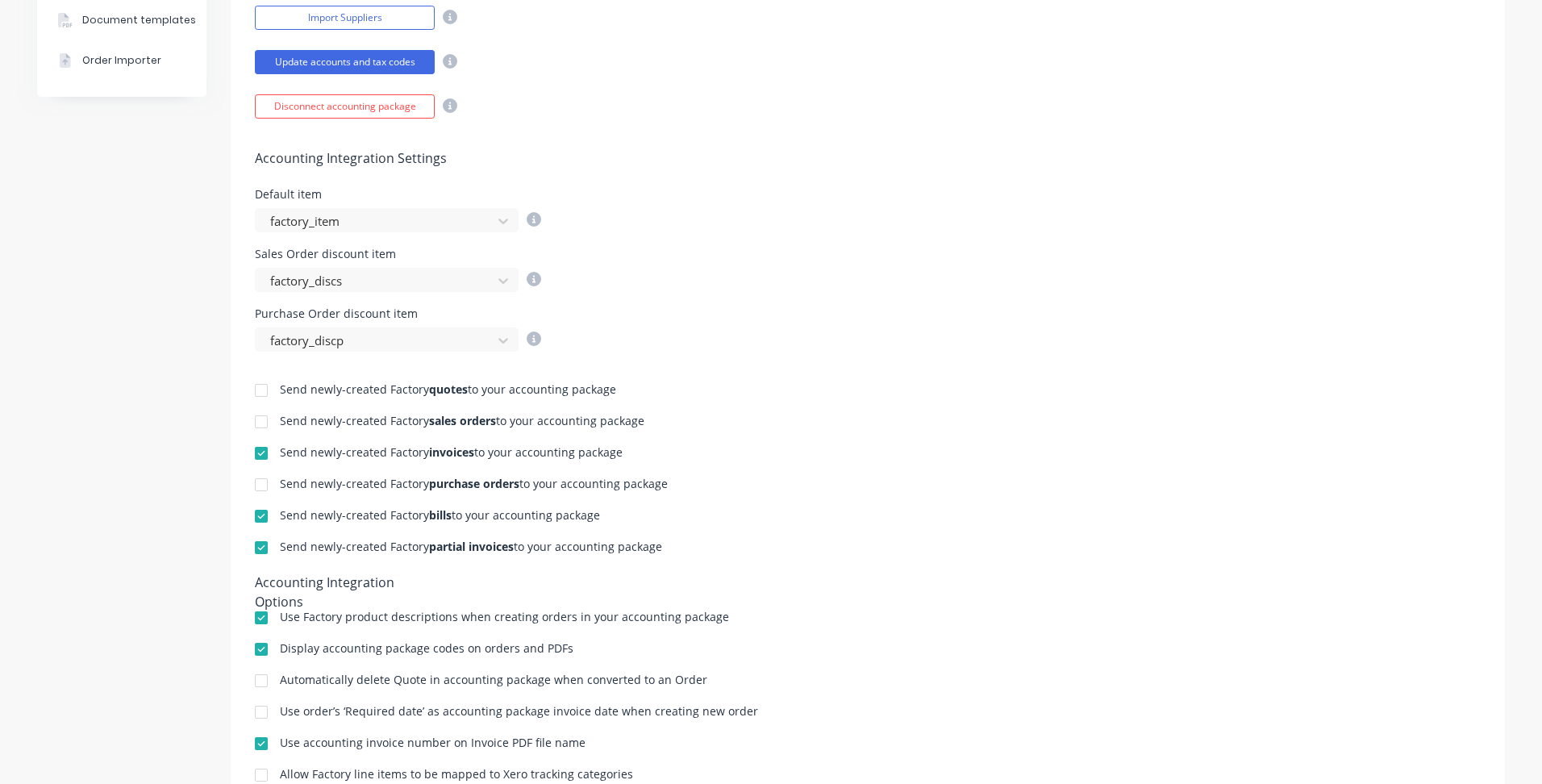
click at [257, 453] on div at bounding box center [261, 453] width 32 height 32
click at [263, 539] on div at bounding box center [261, 547] width 32 height 32
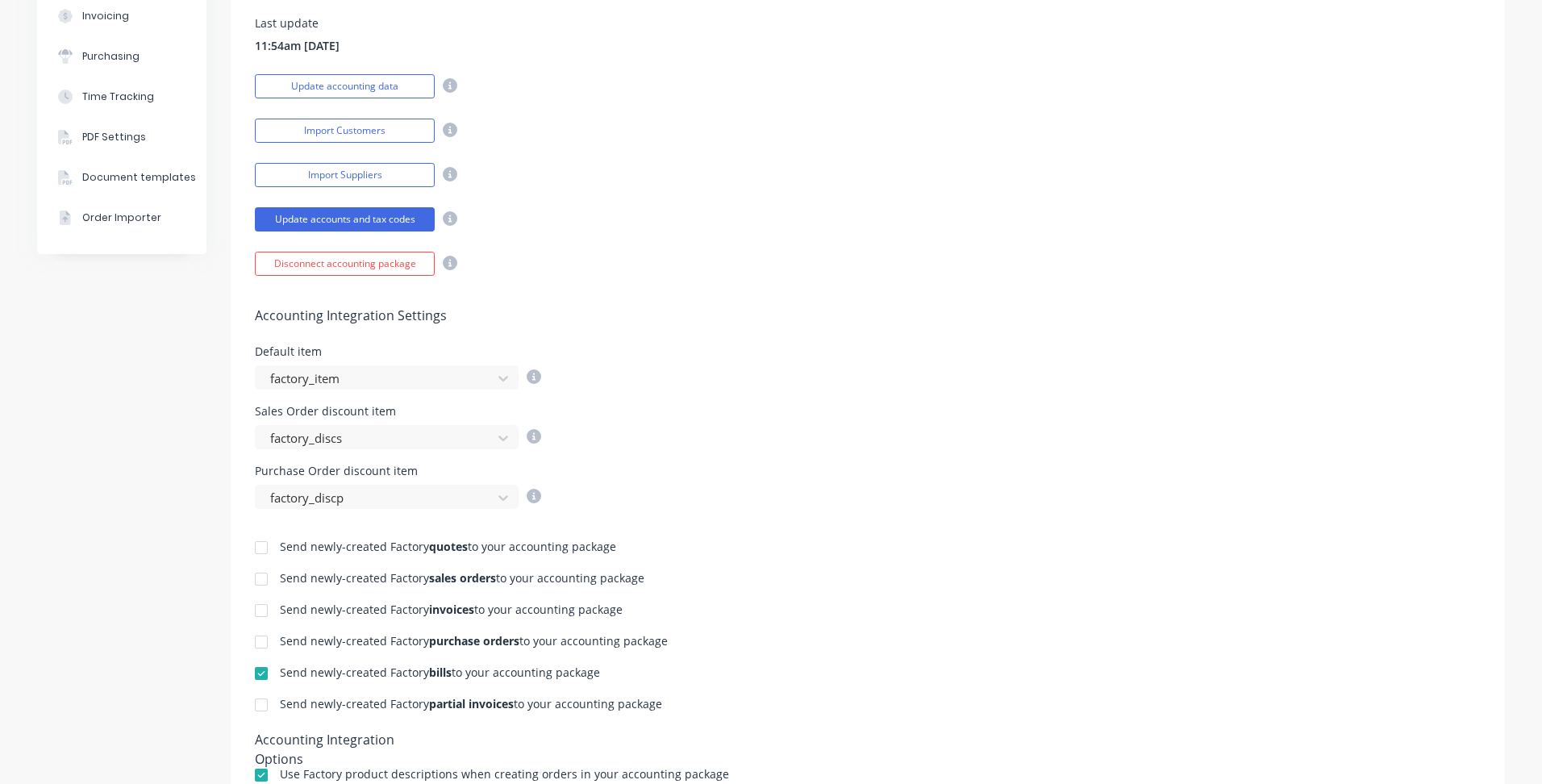
scroll to position [0, 0]
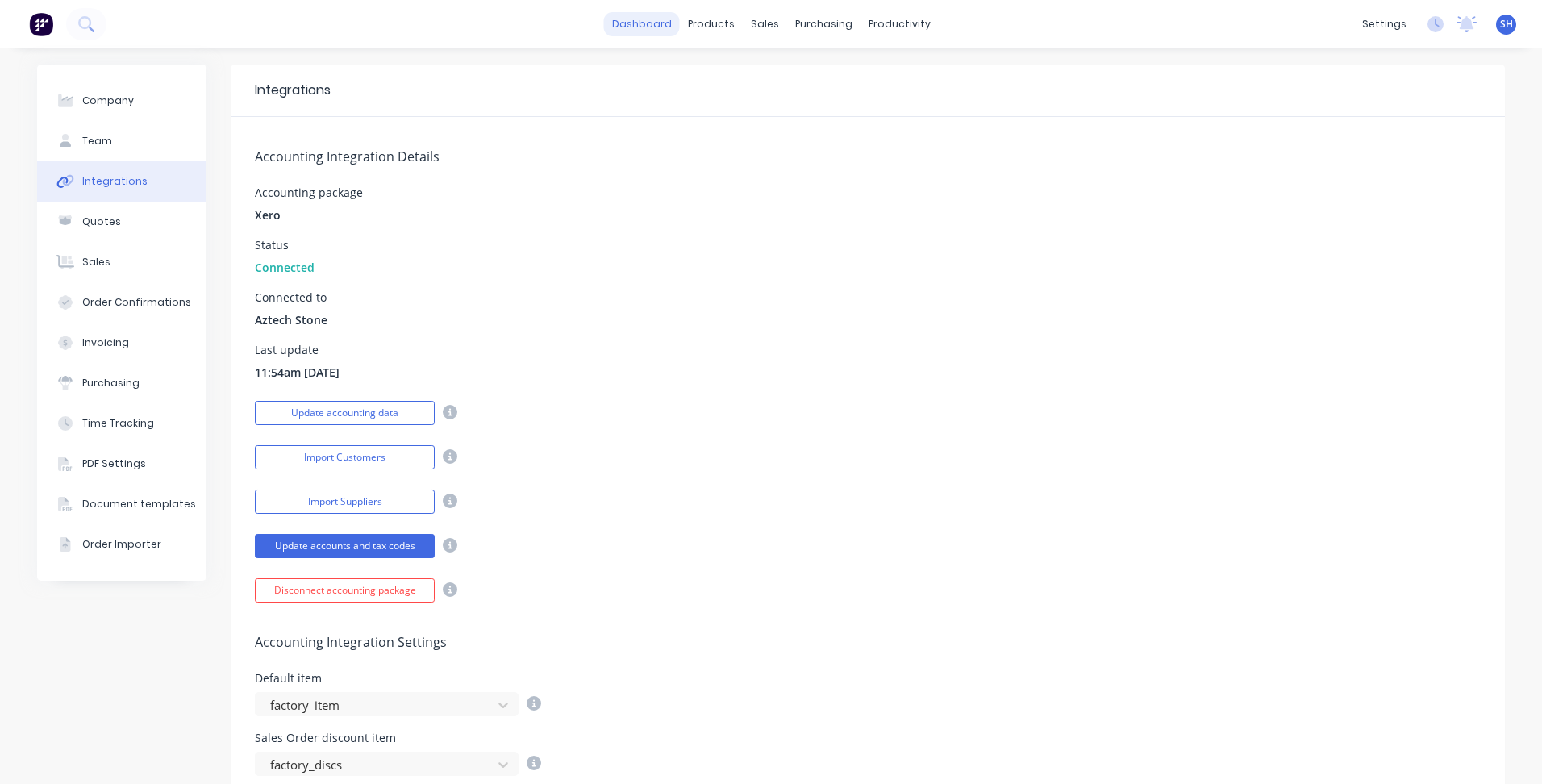
click at [647, 33] on link "dashboard" at bounding box center [642, 25] width 75 height 25
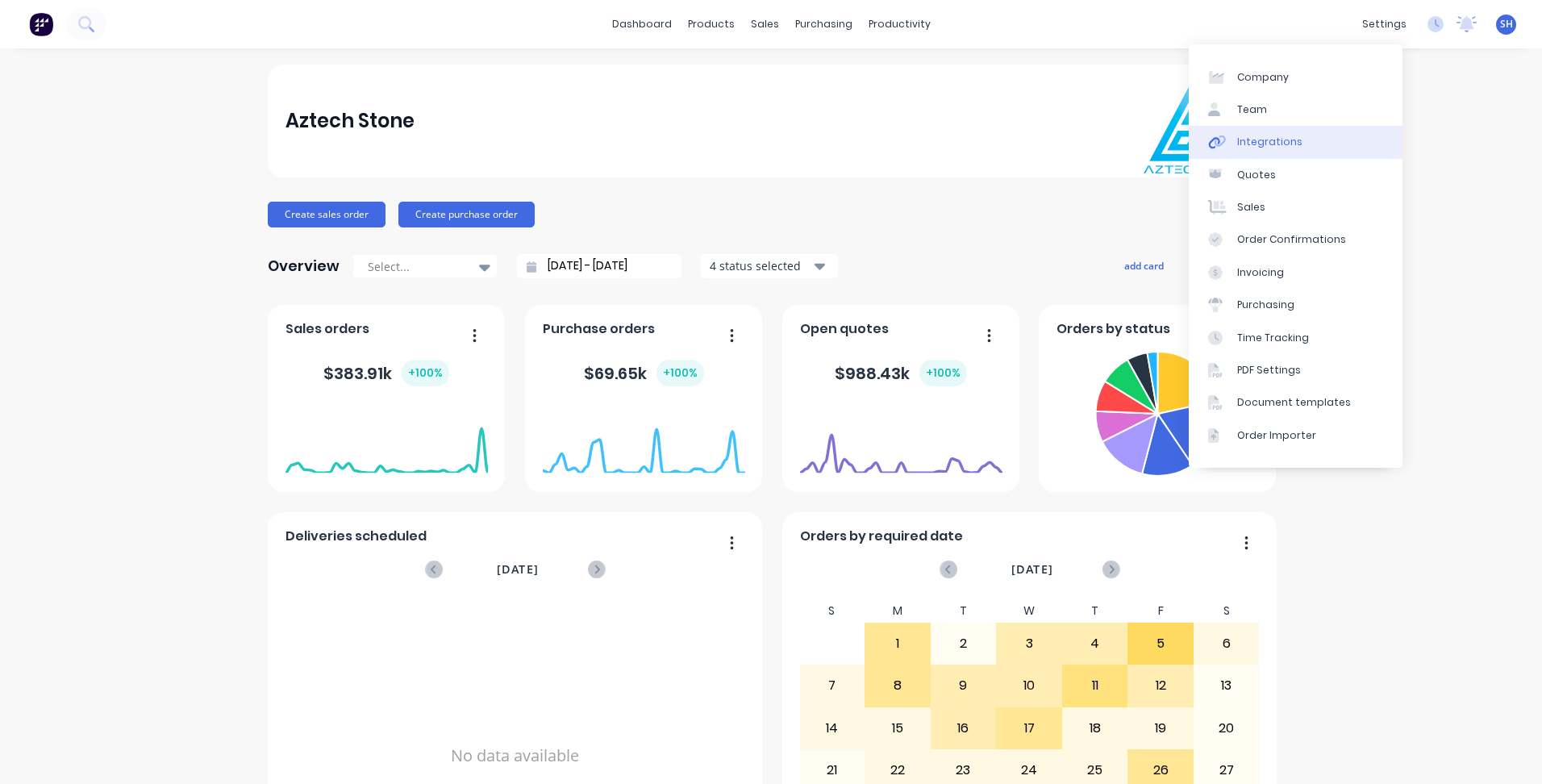
click at [1288, 147] on div "Integrations" at bounding box center [1270, 142] width 65 height 15
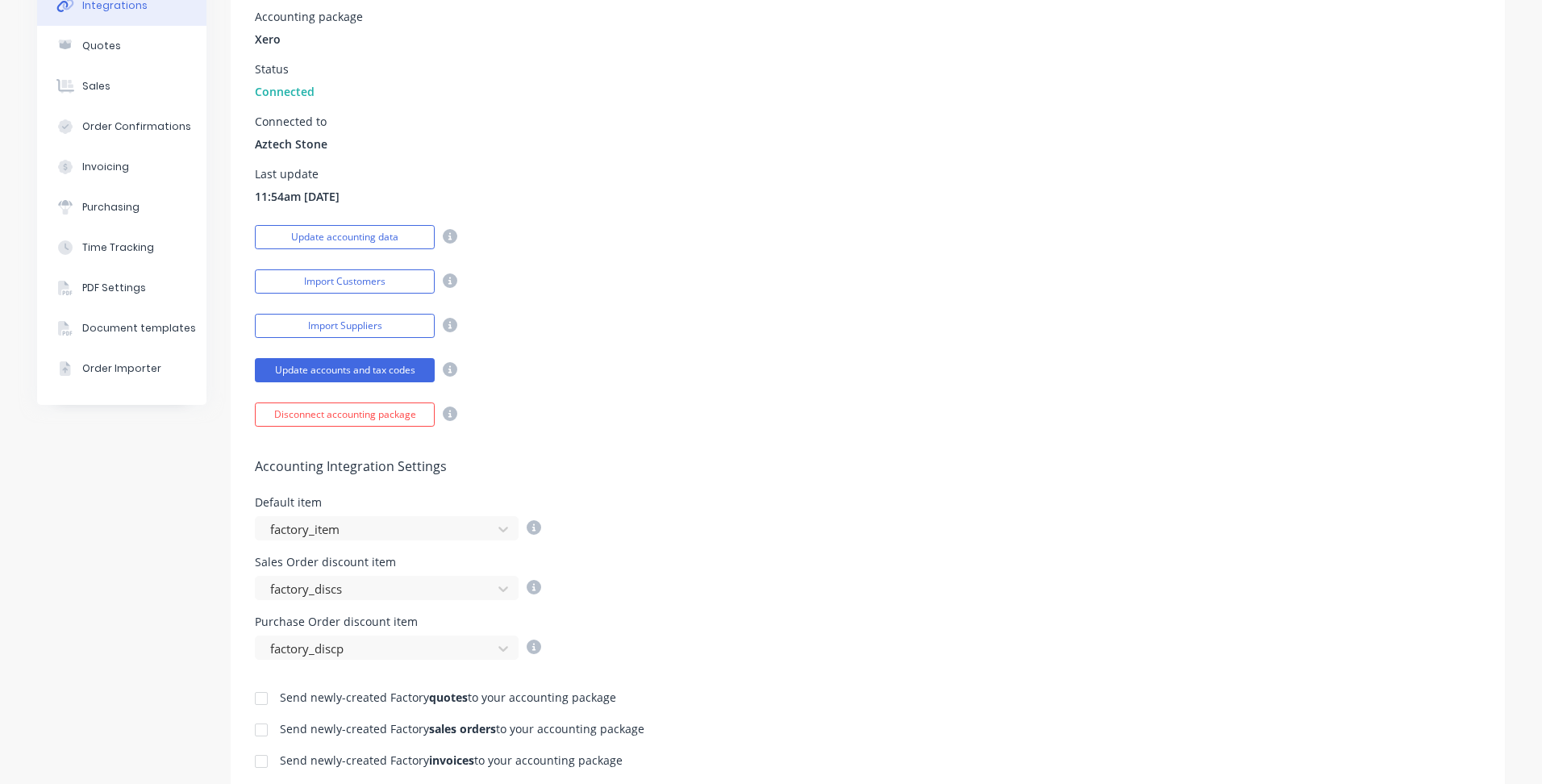
scroll to position [403, 0]
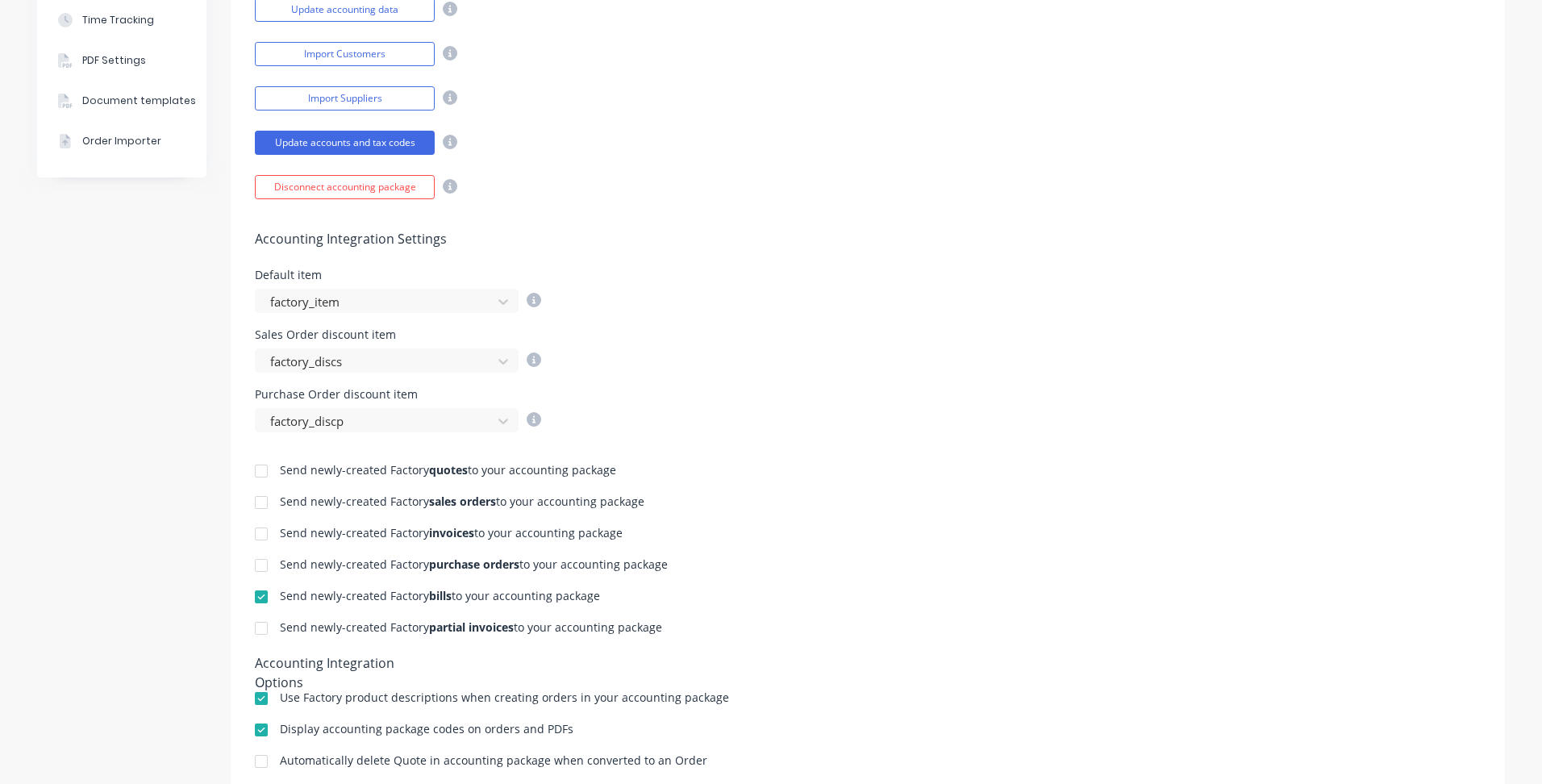
click at [254, 536] on div at bounding box center [261, 533] width 32 height 32
click at [246, 636] on div at bounding box center [261, 628] width 32 height 32
click at [253, 633] on div at bounding box center [261, 628] width 32 height 32
click at [259, 637] on div at bounding box center [261, 628] width 32 height 32
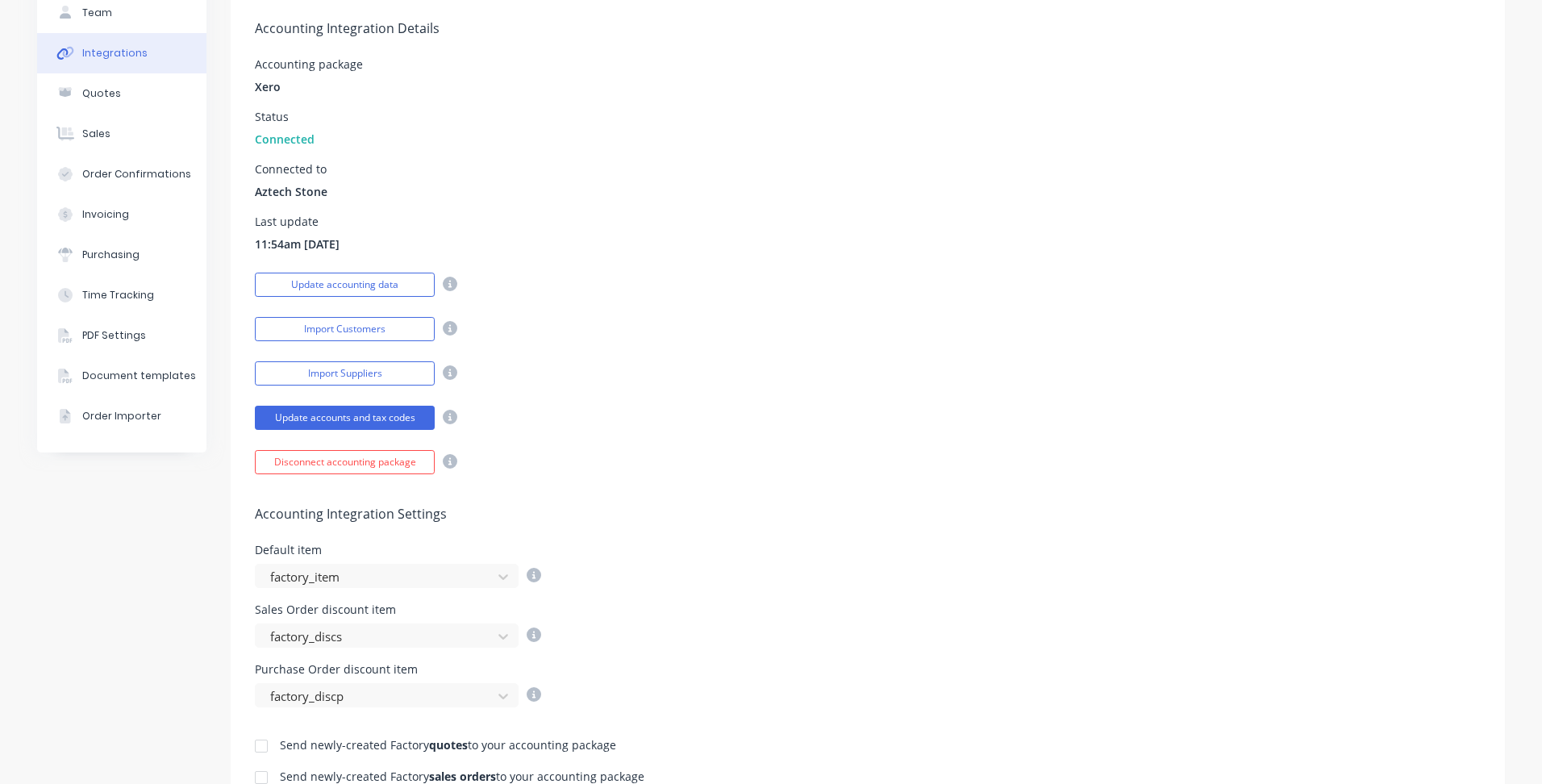
scroll to position [0, 0]
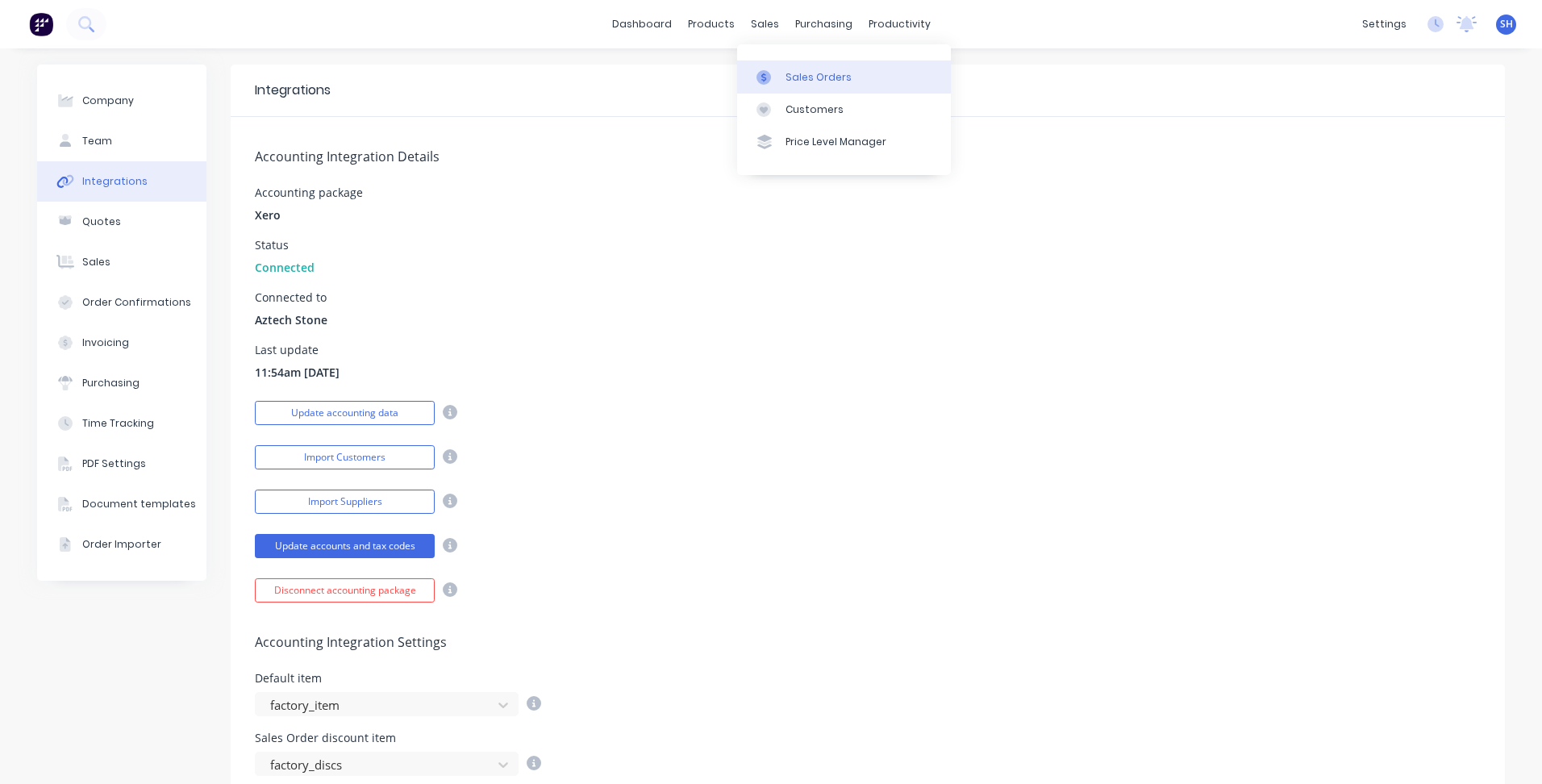
click at [773, 76] on div at bounding box center [769, 77] width 25 height 15
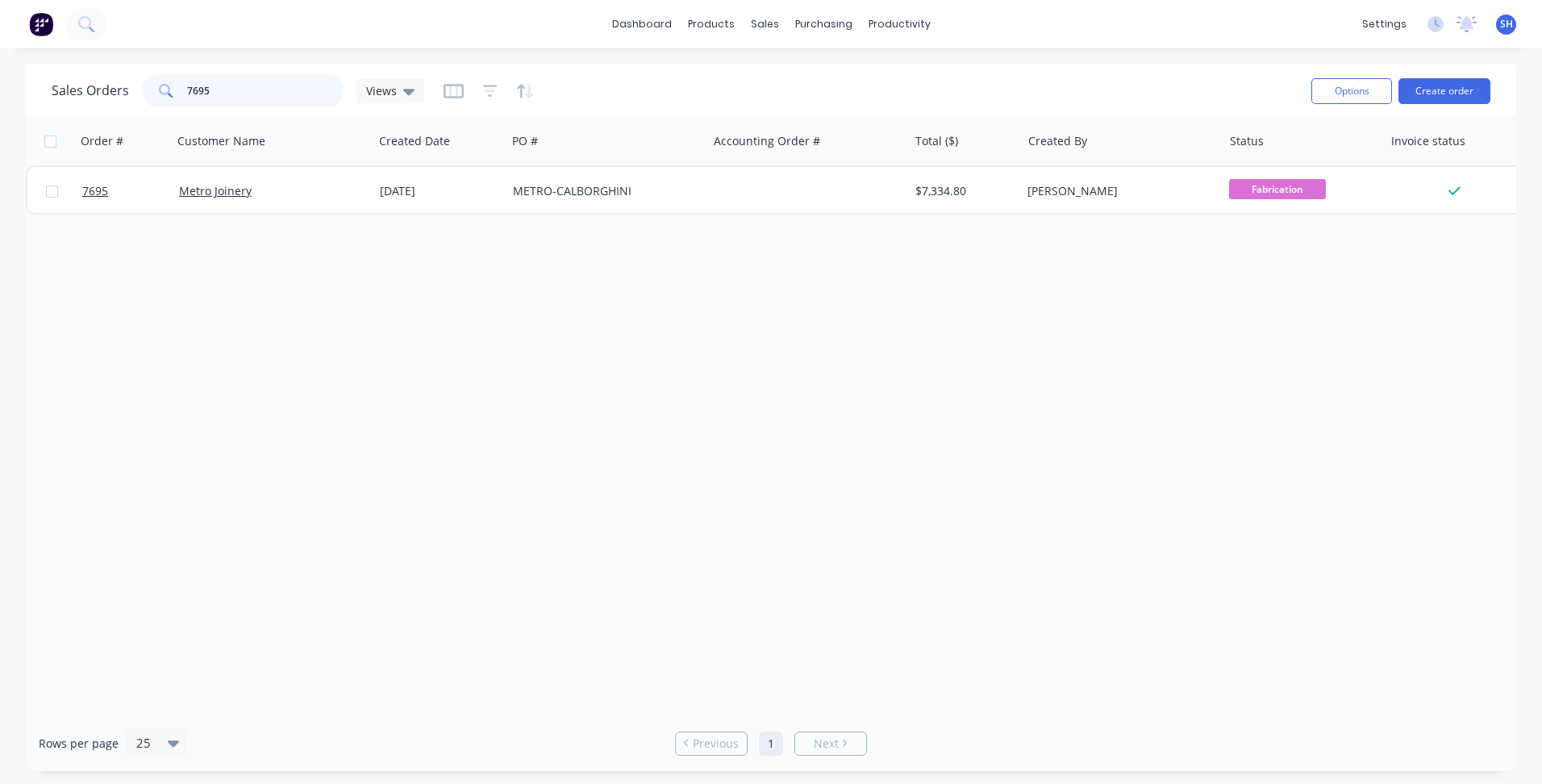
drag, startPoint x: 225, startPoint y: 96, endPoint x: 181, endPoint y: 94, distance: 44.0
click at [181, 94] on div "7695" at bounding box center [243, 91] width 202 height 32
type input "7602"
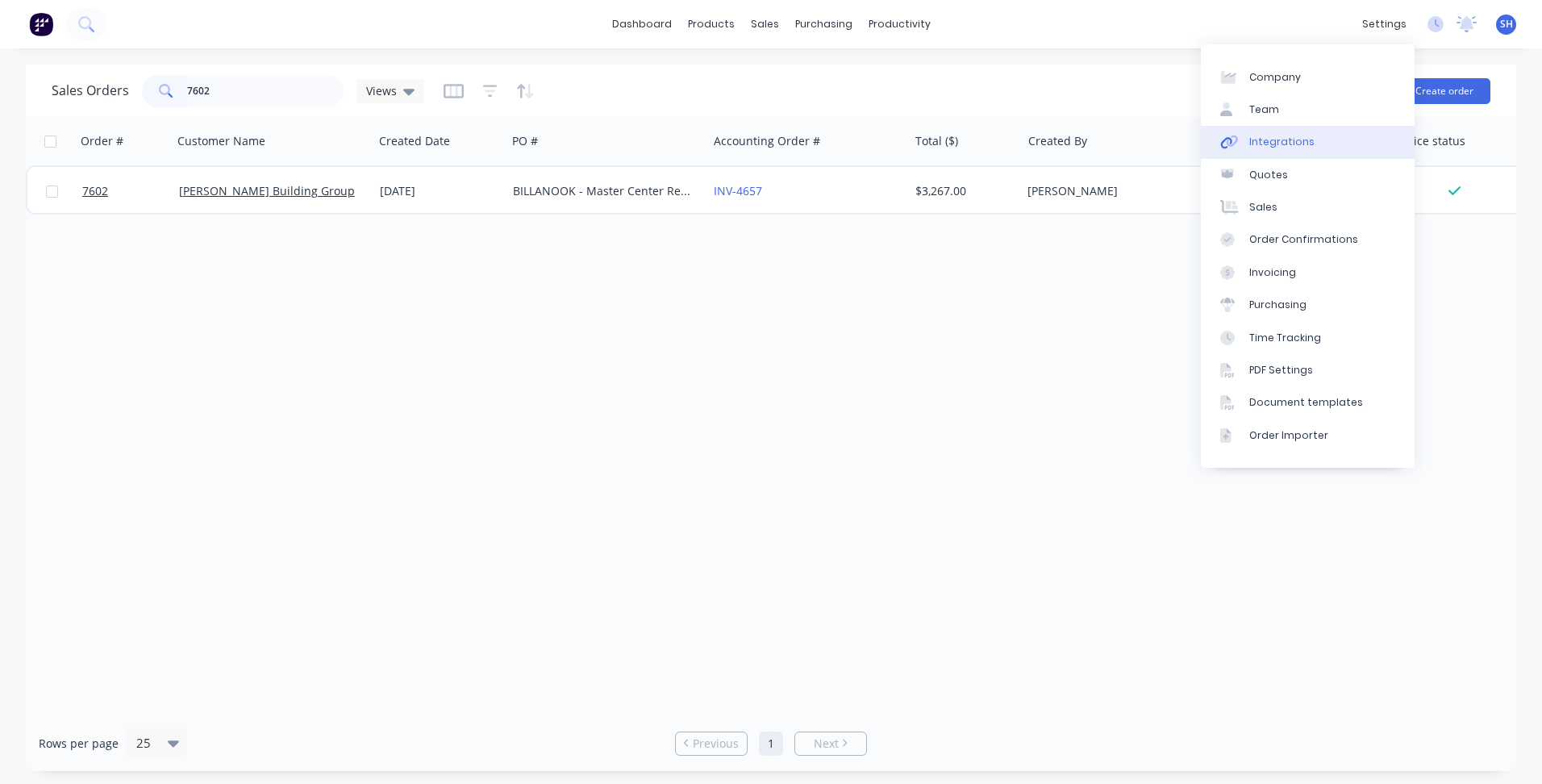
click at [1315, 148] on link "Integrations" at bounding box center [1308, 141] width 214 height 32
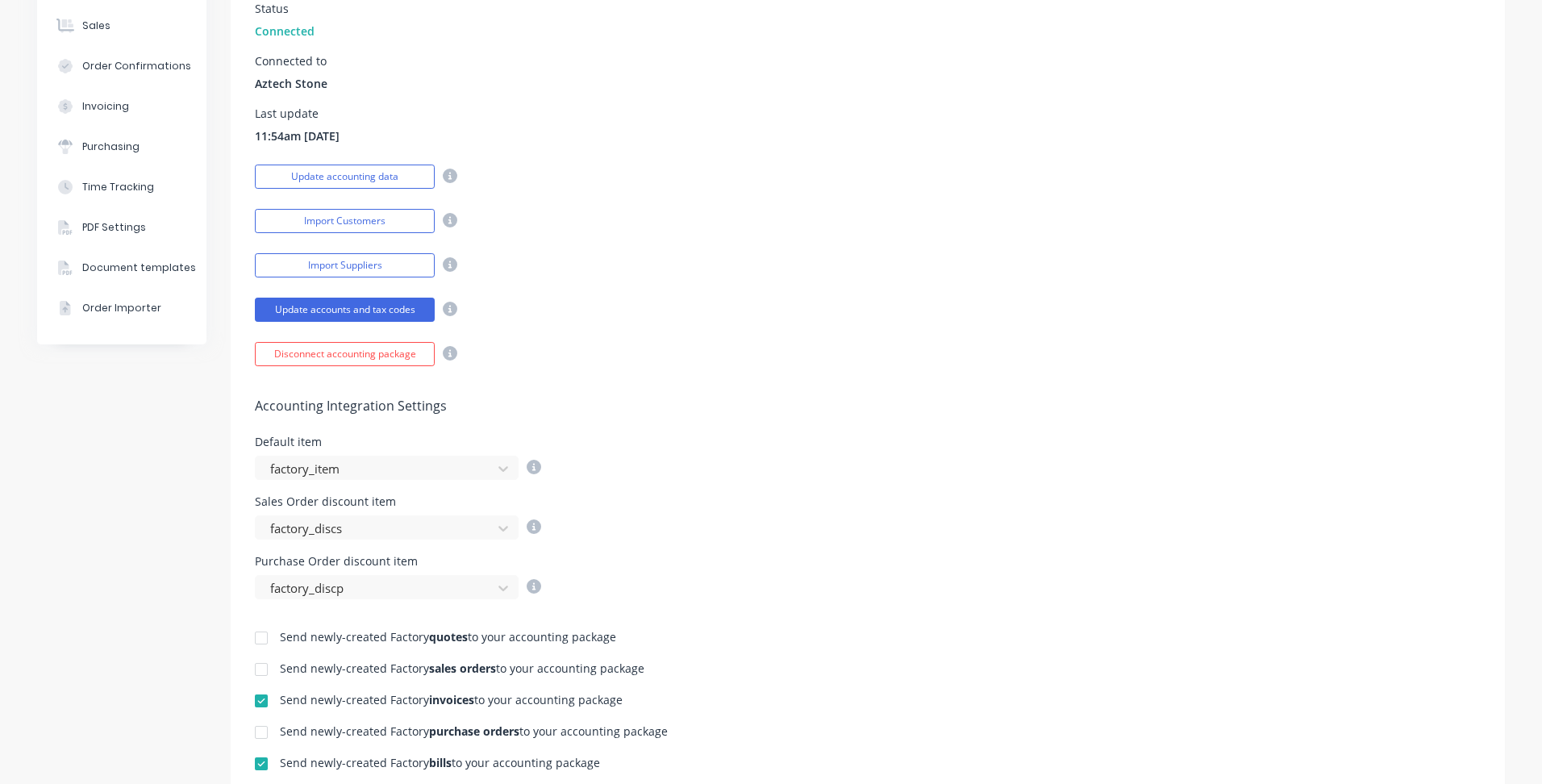
scroll to position [403, 0]
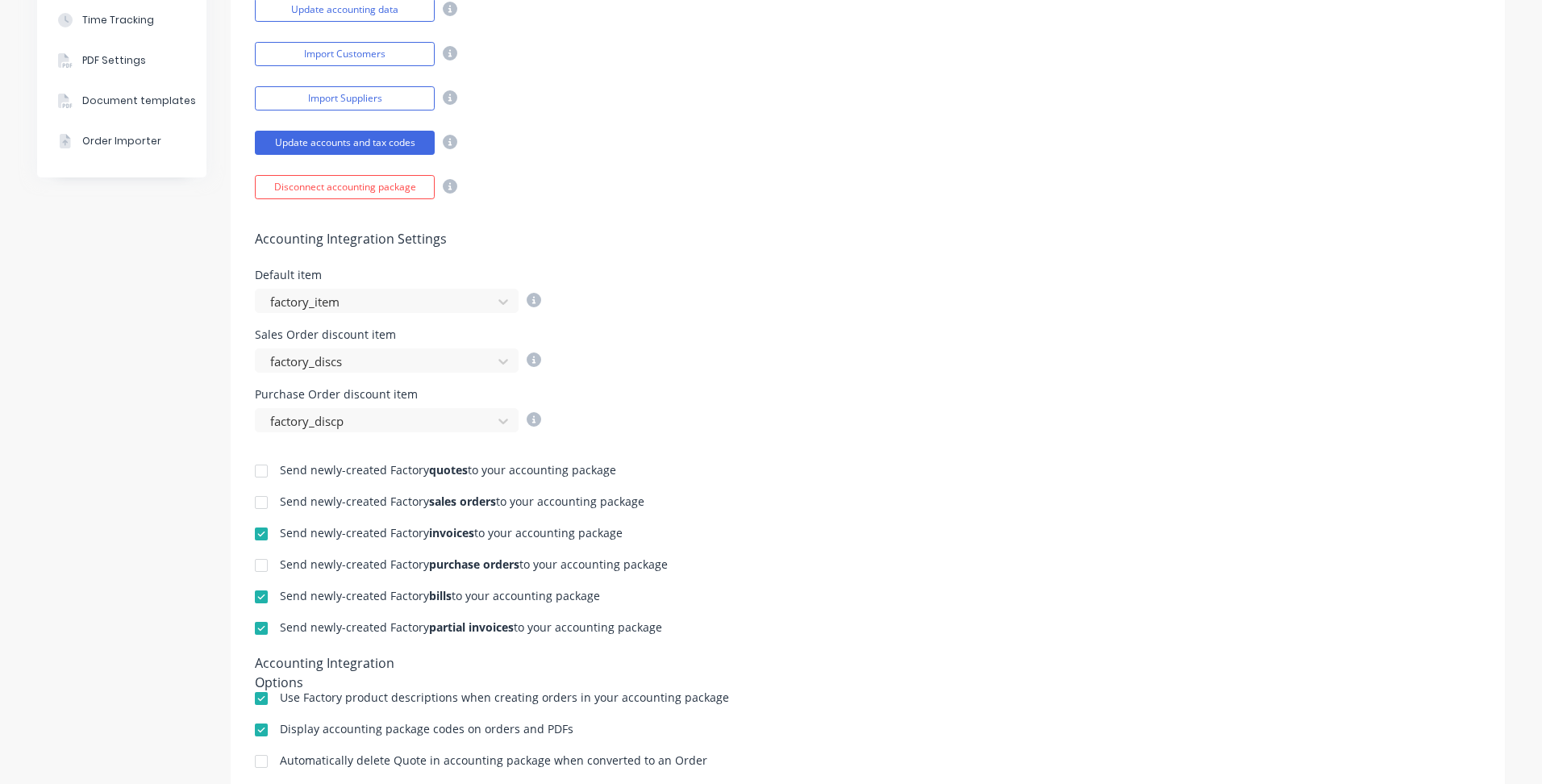
click at [259, 536] on div at bounding box center [261, 533] width 32 height 32
click at [258, 627] on div at bounding box center [261, 628] width 32 height 32
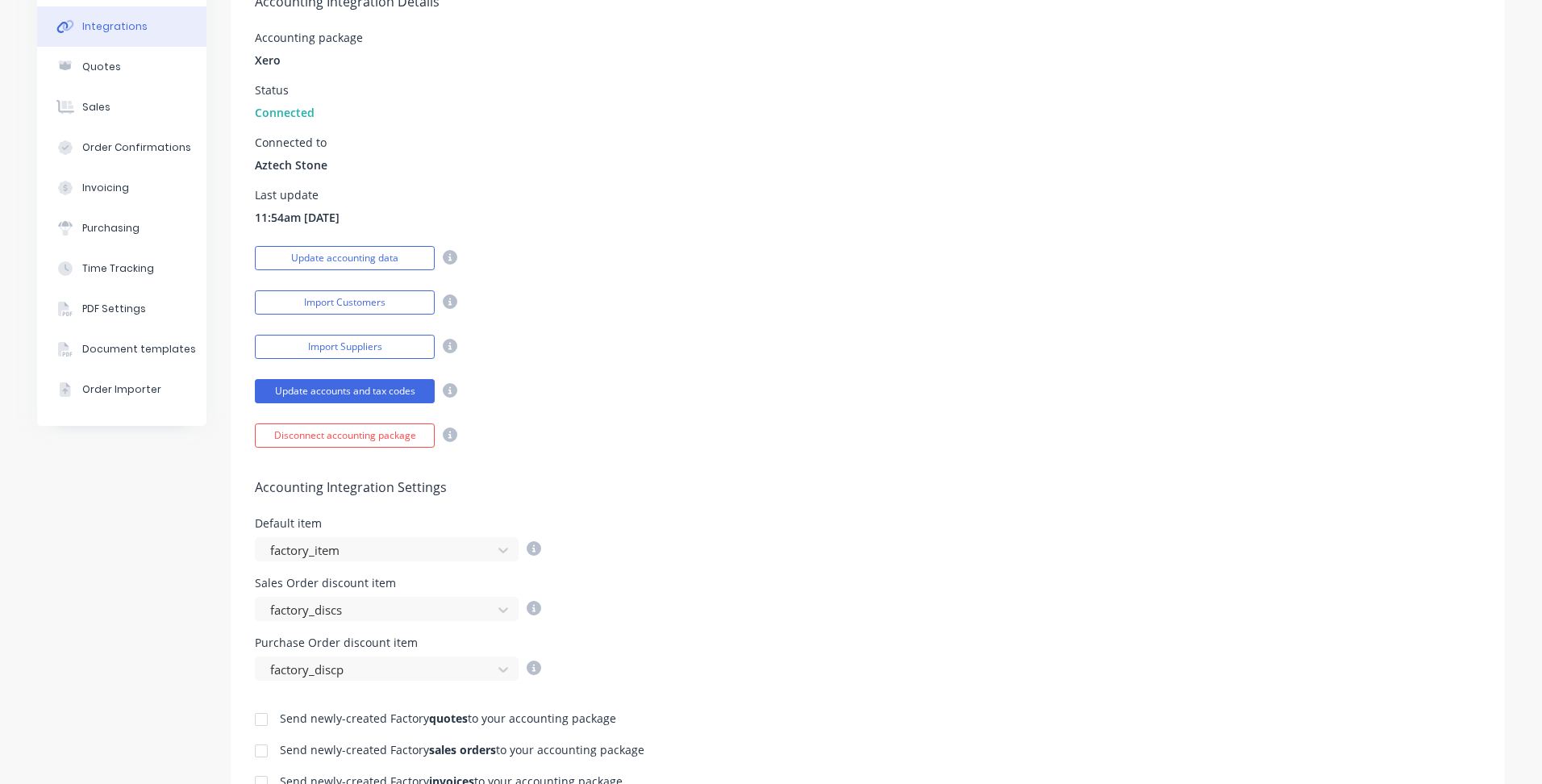
scroll to position [0, 0]
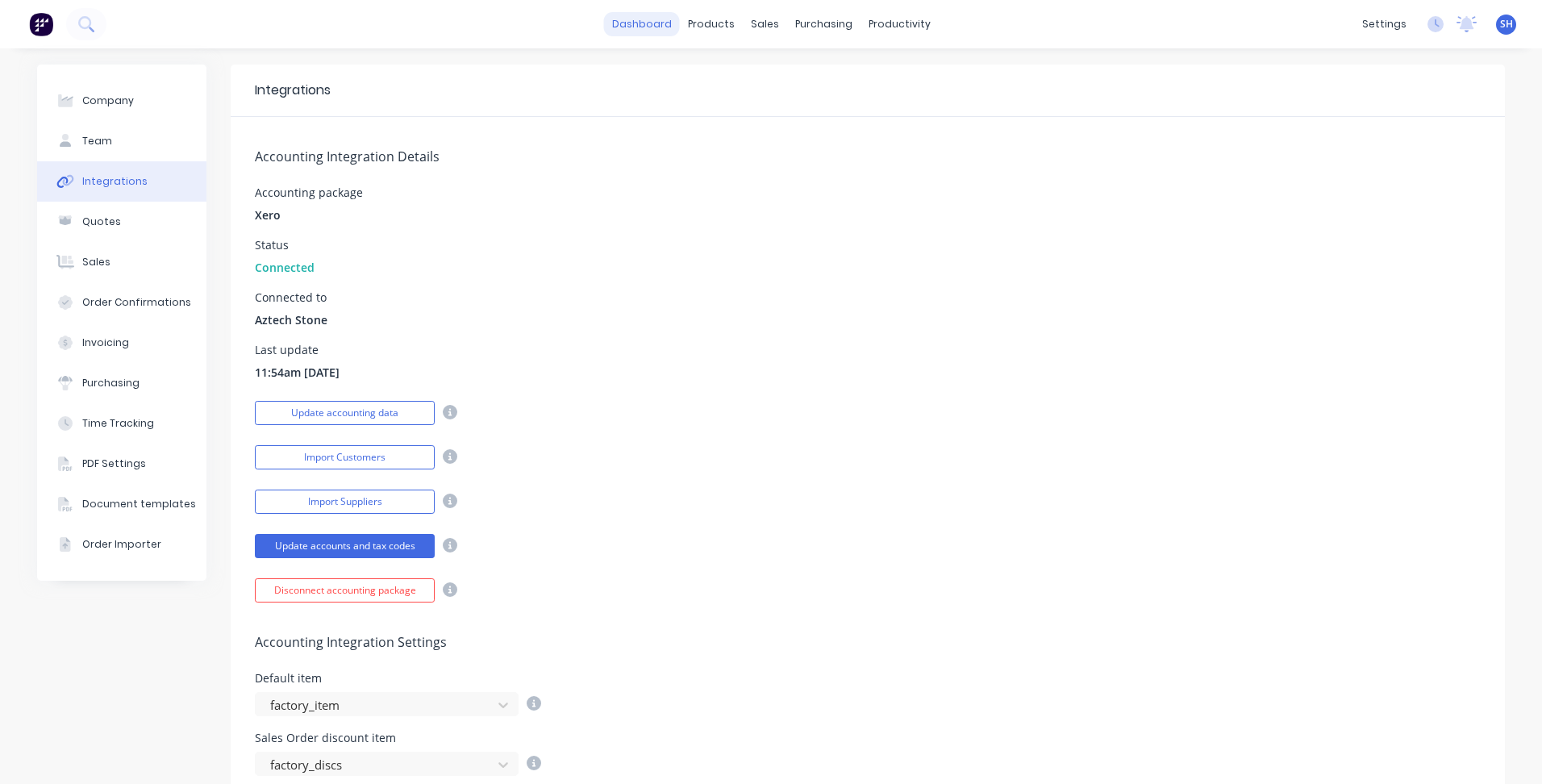
click at [633, 26] on link "dashboard" at bounding box center [642, 25] width 75 height 25
